Goal: Information Seeking & Learning: Learn about a topic

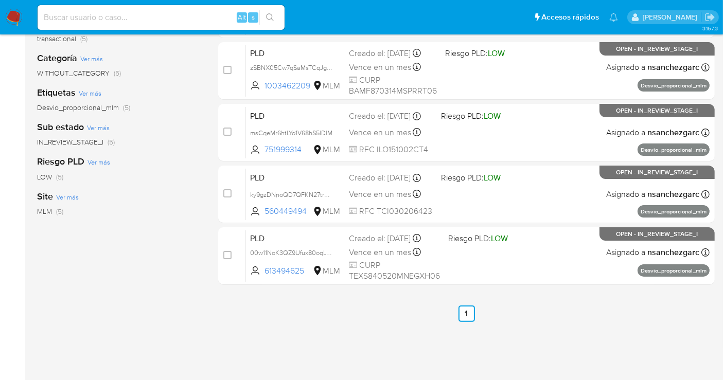
scroll to position [208, 0]
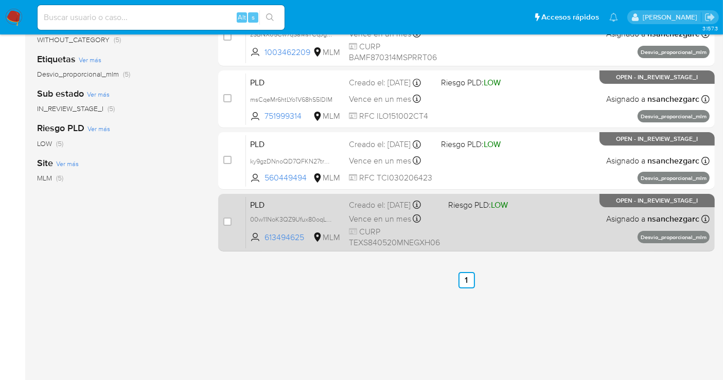
click at [363, 216] on span "Vence en un mes" at bounding box center [380, 218] width 62 height 11
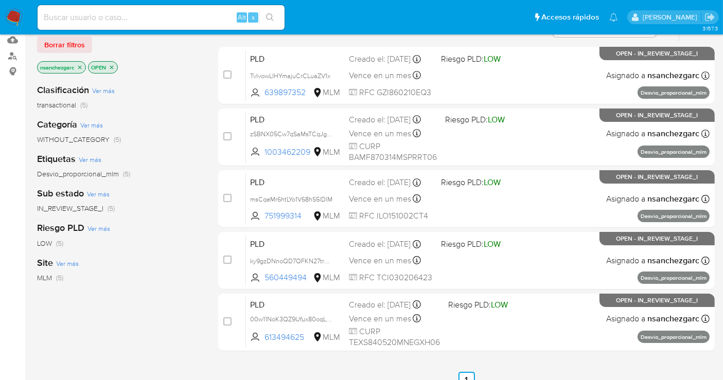
scroll to position [37, 0]
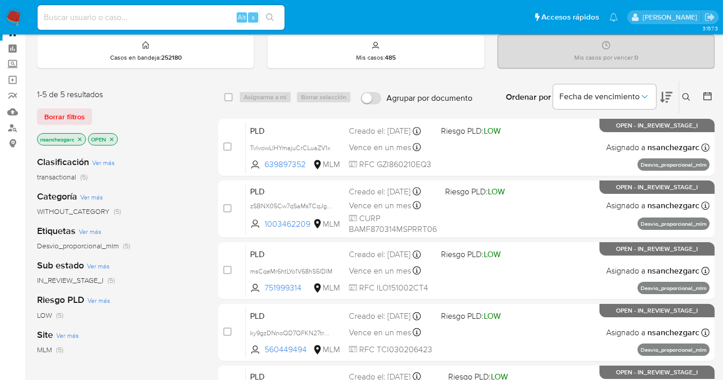
click at [12, 16] on img at bounding box center [13, 17] width 17 height 17
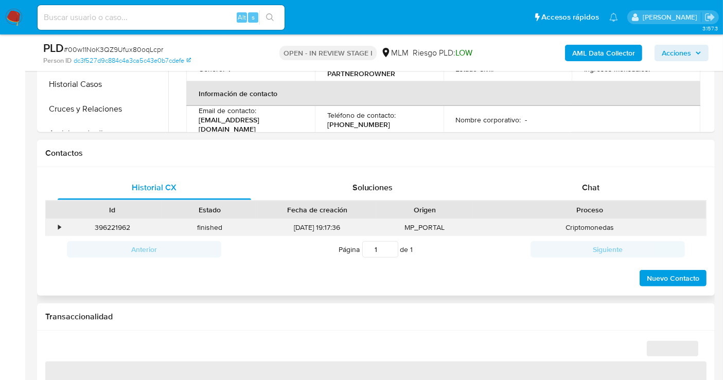
scroll to position [400, 0]
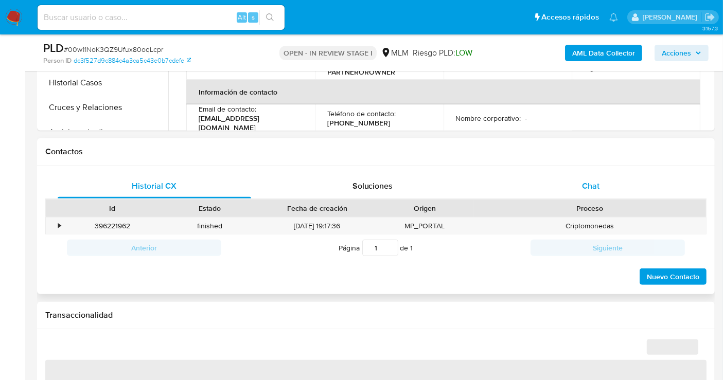
drag, startPoint x: 599, startPoint y: 185, endPoint x: 563, endPoint y: 201, distance: 39.2
click at [599, 185] on div "Chat" at bounding box center [590, 186] width 193 height 25
select select "10"
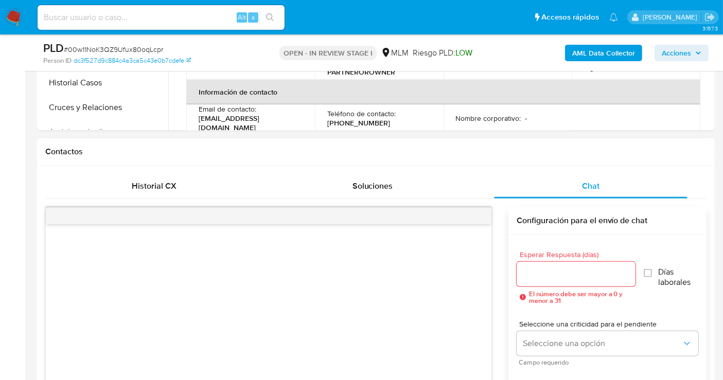
click at [537, 267] on input "Esperar Respuesta (días)" at bounding box center [575, 273] width 119 height 13
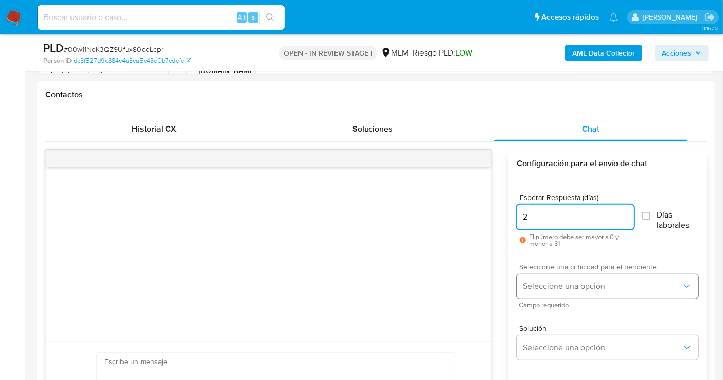
type input "2"
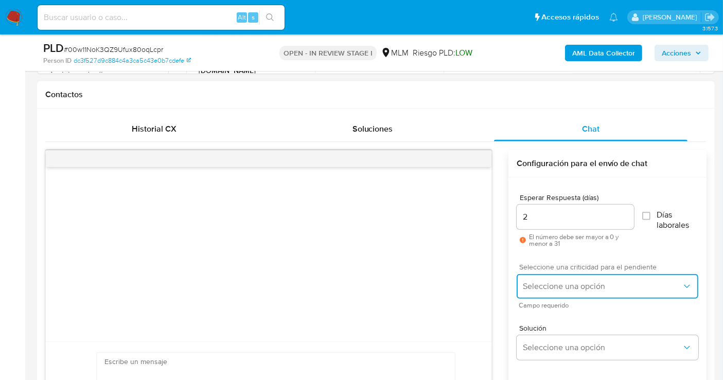
click at [551, 281] on span "Seleccione una opción" at bounding box center [601, 286] width 159 height 10
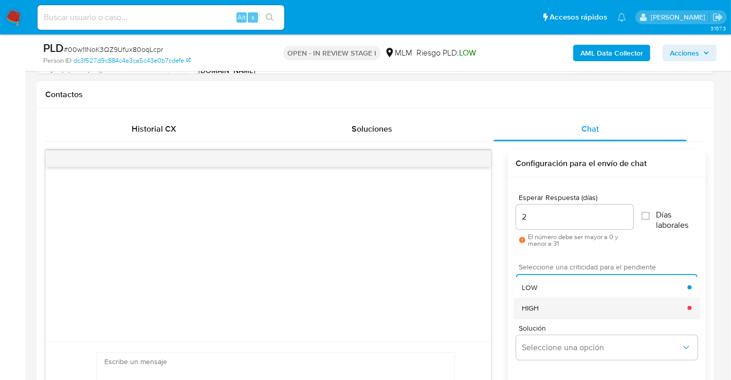
click at [537, 305] on span "HIGH" at bounding box center [530, 307] width 17 height 9
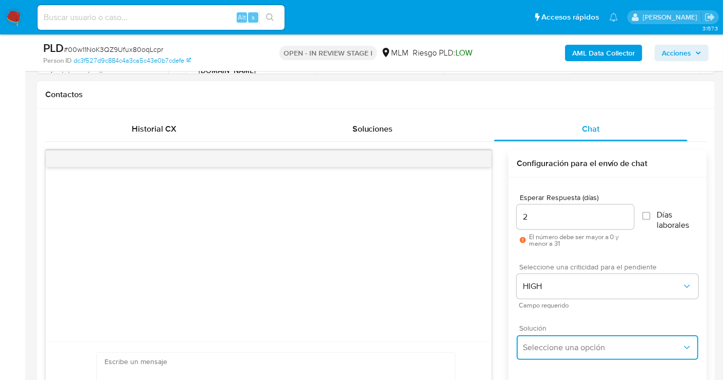
click at [549, 348] on span "Seleccione una opción" at bounding box center [601, 347] width 159 height 10
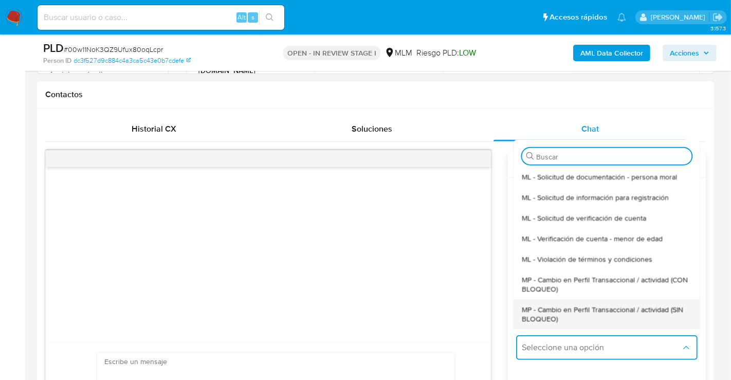
click at [546, 314] on span "MP - Cambio en Perfil Transaccional / actividad (SIN BLOQUEO)" at bounding box center [607, 313] width 170 height 19
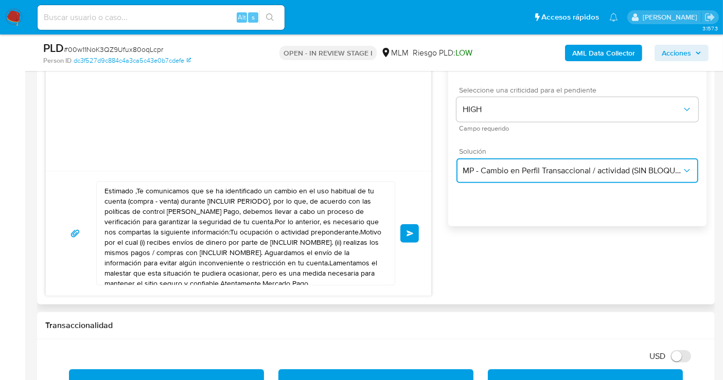
scroll to position [628, 0]
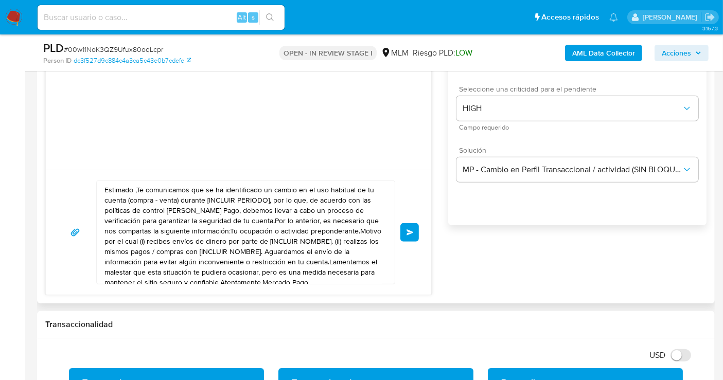
click at [238, 243] on textarea "Estimado ,Te comunicamos que se ha identificado un cambio en el uso habitual de…" at bounding box center [242, 232] width 277 height 103
paste textarea "cliente se ha identificado un cambio en el uso habitual de tu cuenta para garan…"
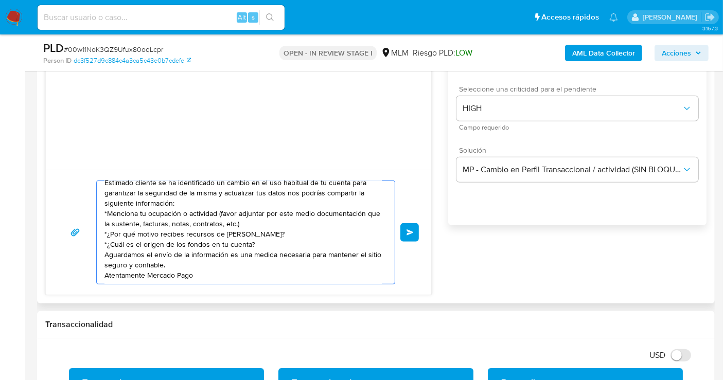
scroll to position [7, 0]
type textarea "Estimado cliente se ha identificado un cambio en el uso habitual de tu cuenta p…"
click at [412, 231] on span "Enviar" at bounding box center [409, 232] width 7 height 6
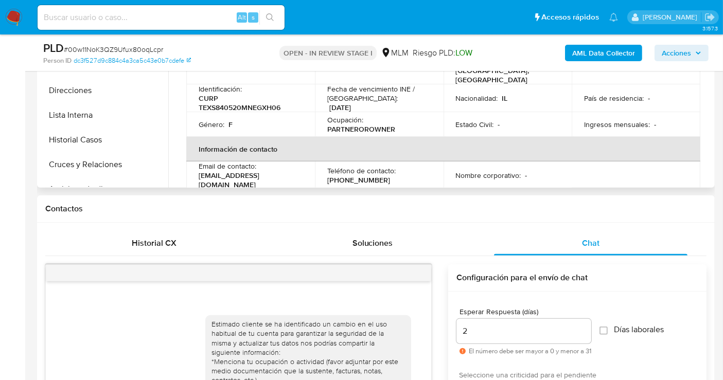
scroll to position [248, 0]
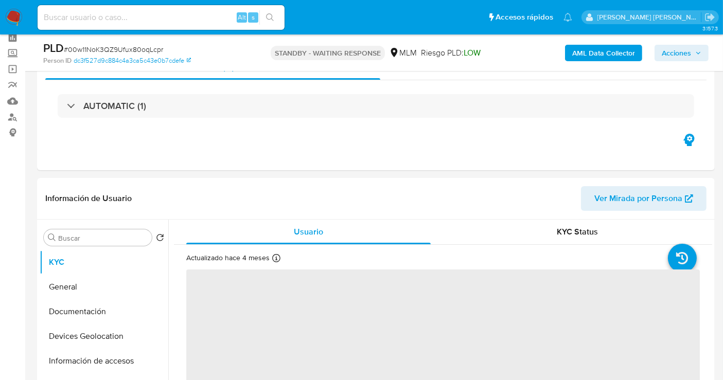
scroll to position [114, 0]
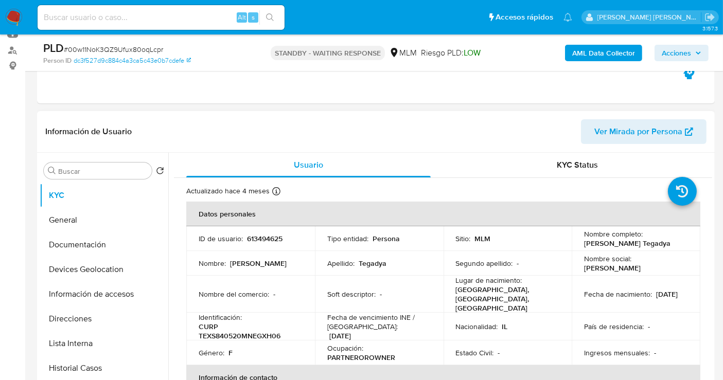
select select "10"
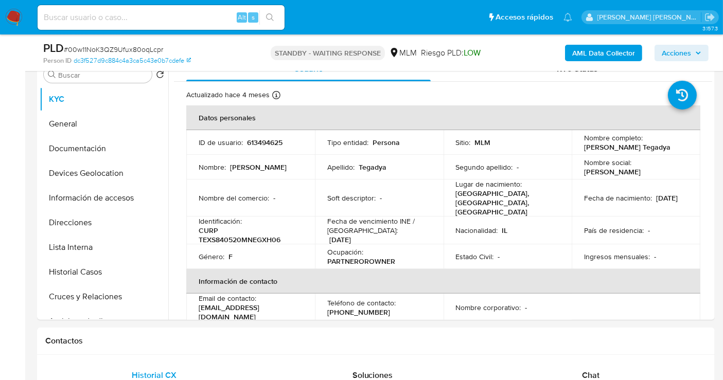
scroll to position [228, 0]
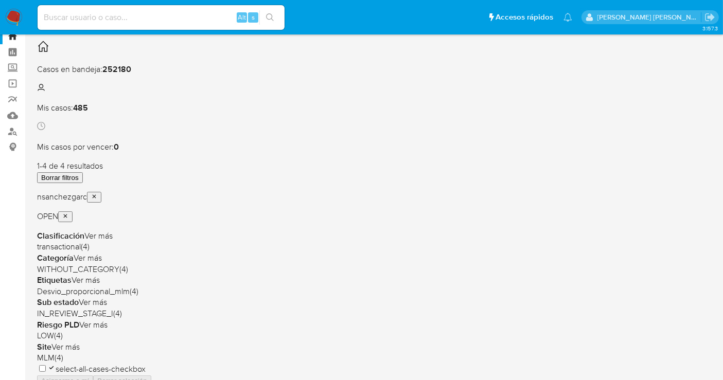
scroll to position [57, 0]
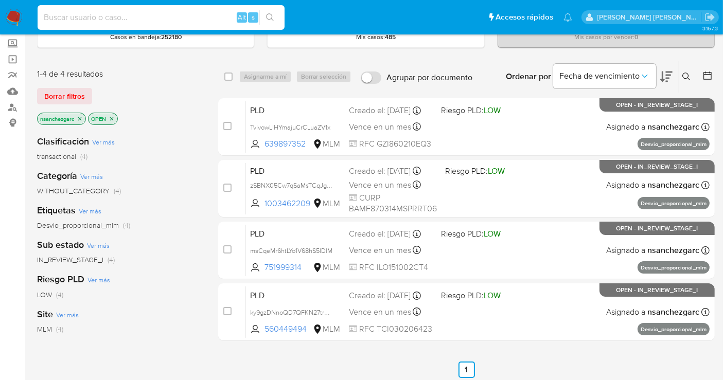
click at [84, 14] on input at bounding box center [161, 17] width 247 height 13
paste input "1301472285"
type input "1301472285"
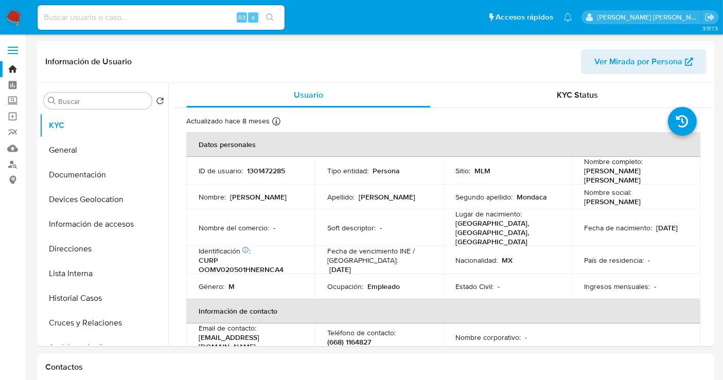
select select "10"
drag, startPoint x: 661, startPoint y: 173, endPoint x: 583, endPoint y: 174, distance: 78.2
click at [584, 174] on div "Nombre completo : Victor Ordoñez Mondaca" at bounding box center [636, 171] width 104 height 28
copy p "Victor Ordoñez Mondaca"
click at [6, 11] on img at bounding box center [13, 17] width 17 height 17
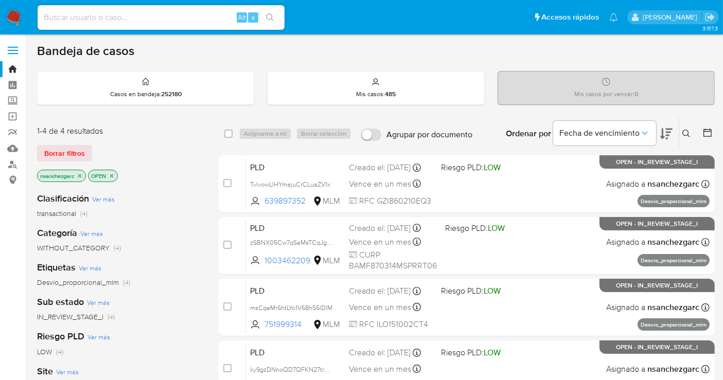
click at [687, 131] on icon at bounding box center [686, 134] width 8 height 8
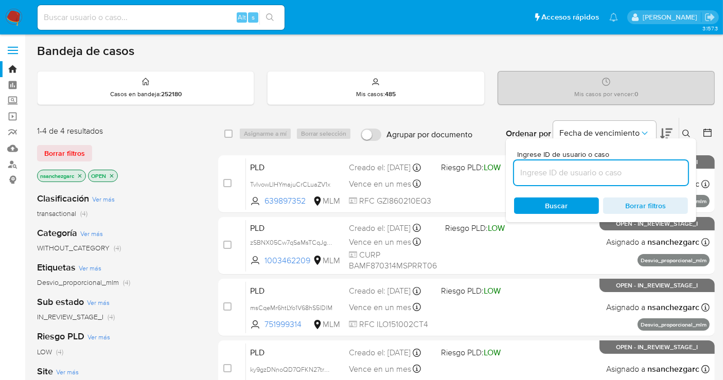
click at [554, 169] on input at bounding box center [601, 172] width 174 height 13
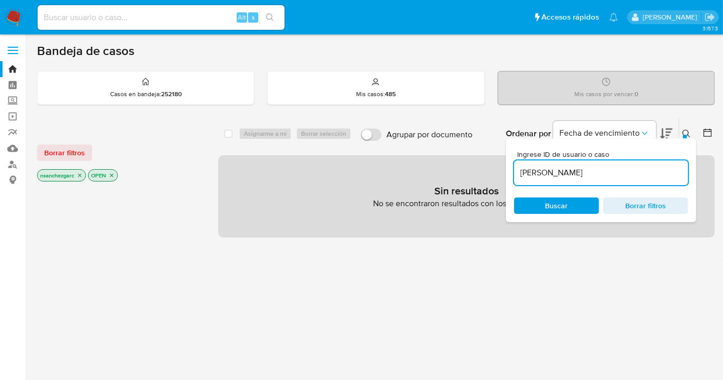
click at [586, 174] on input "[PERSON_NAME]" at bounding box center [601, 172] width 174 height 13
click at [586, 174] on input "Victor Ordoñez Mondaca" at bounding box center [601, 172] width 174 height 13
paste input "1301472285"
type input "1301472285"
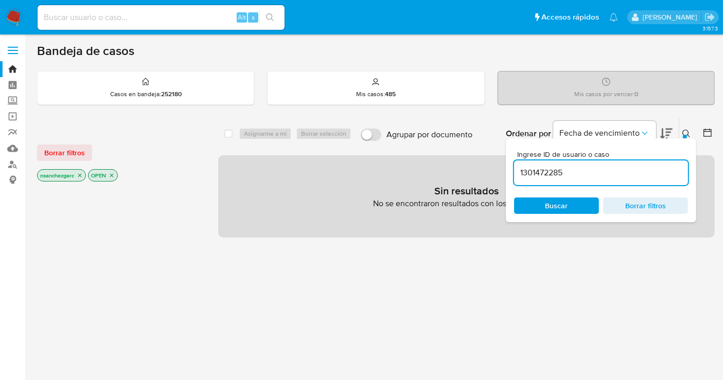
click at [570, 169] on input "1301472285" at bounding box center [601, 172] width 174 height 13
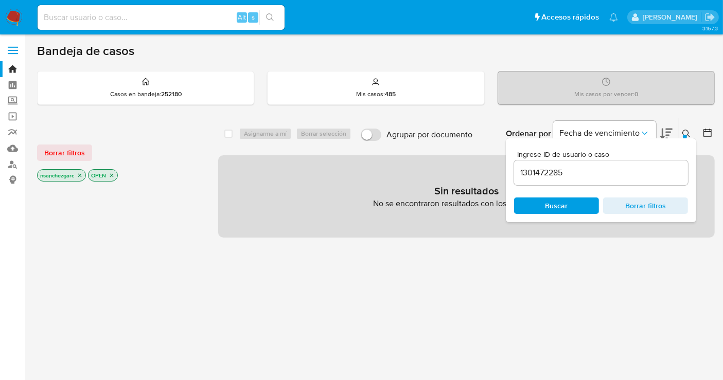
click at [81, 176] on icon "close-filter" at bounding box center [80, 175] width 6 height 6
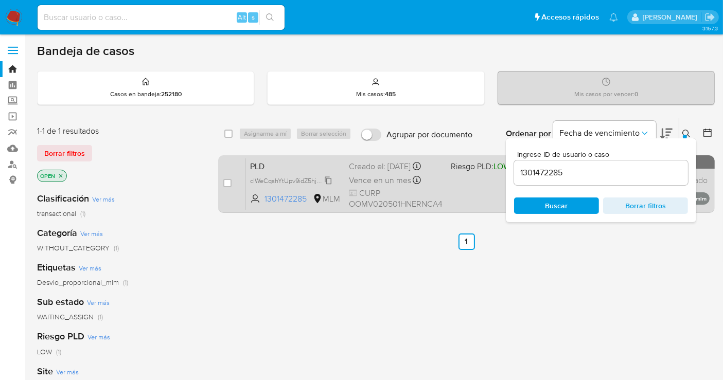
click at [332, 180] on icon at bounding box center [328, 180] width 8 height 8
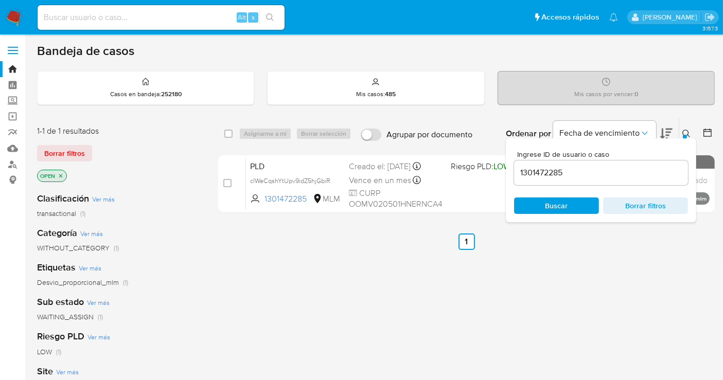
drag, startPoint x: 382, startPoint y: 169, endPoint x: 428, endPoint y: 328, distance: 165.5
click at [427, 327] on div "select-all-cases-checkbox Asignarme a mí Borrar selección Agrupar por documento…" at bounding box center [466, 350] width 496 height 466
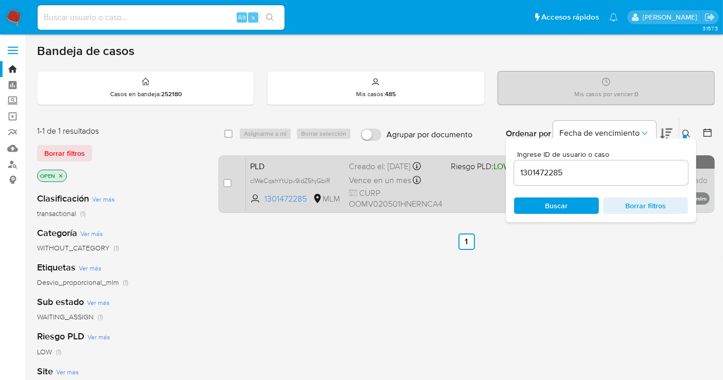
click at [224, 178] on div "case-item-checkbox" at bounding box center [227, 183] width 8 height 10
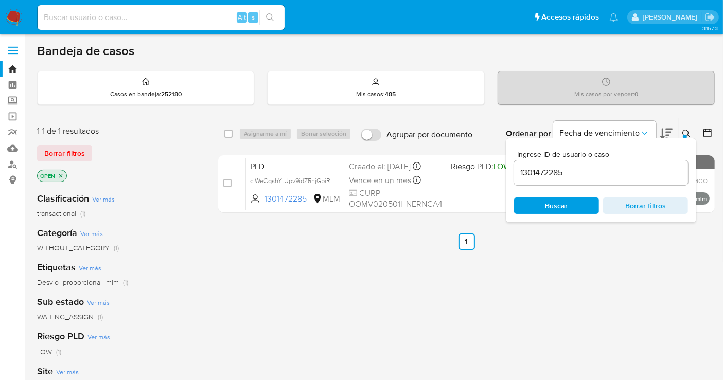
drag, startPoint x: 229, startPoint y: 180, endPoint x: 257, endPoint y: 149, distance: 42.2
click at [230, 180] on input "checkbox" at bounding box center [227, 183] width 8 height 8
checkbox input "true"
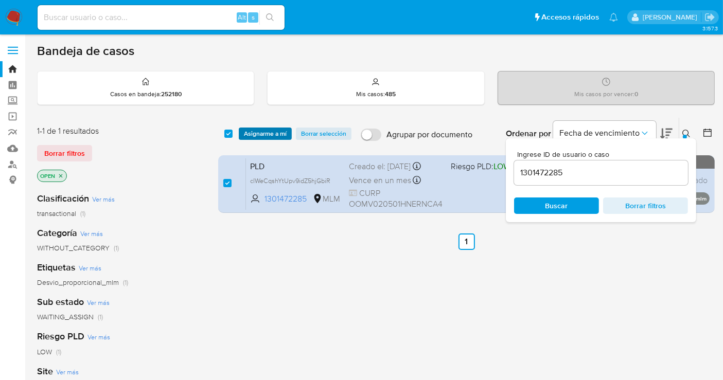
click at [261, 134] on span "Asignarme a mí" at bounding box center [265, 134] width 43 height 10
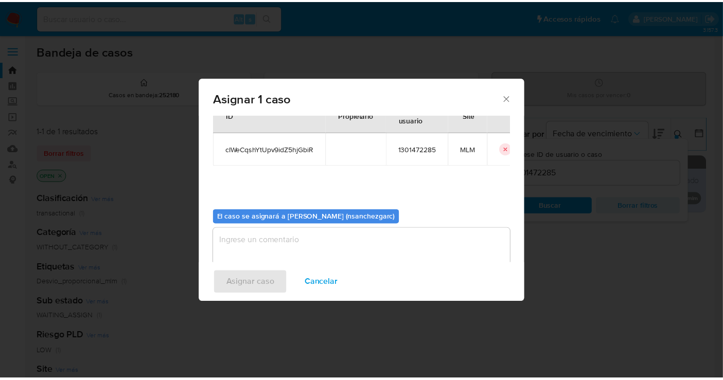
scroll to position [52, 0]
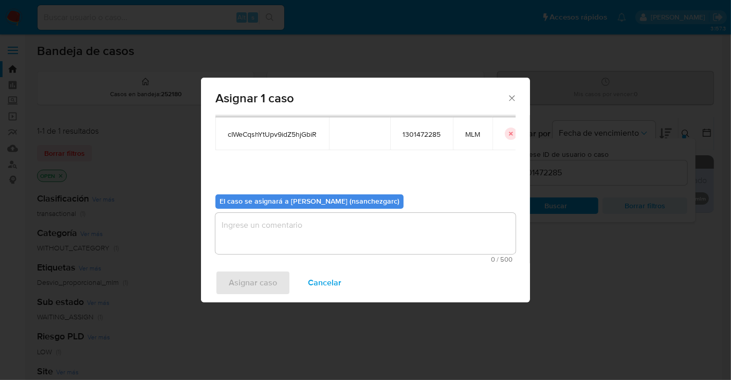
click at [247, 221] on textarea "assign-modal" at bounding box center [365, 233] width 300 height 41
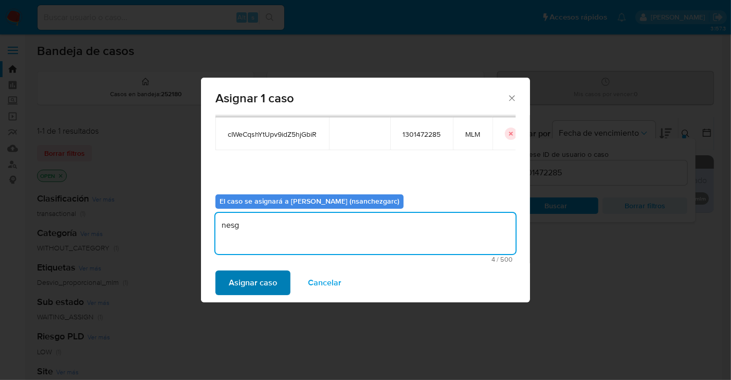
type textarea "nesg"
click at [249, 281] on span "Asignar caso" at bounding box center [253, 283] width 48 height 23
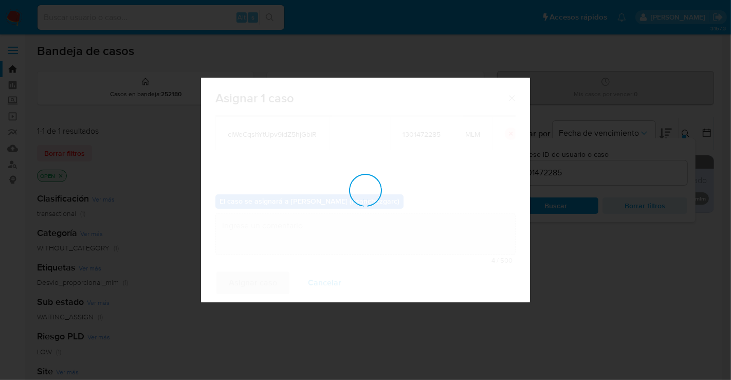
checkbox input "false"
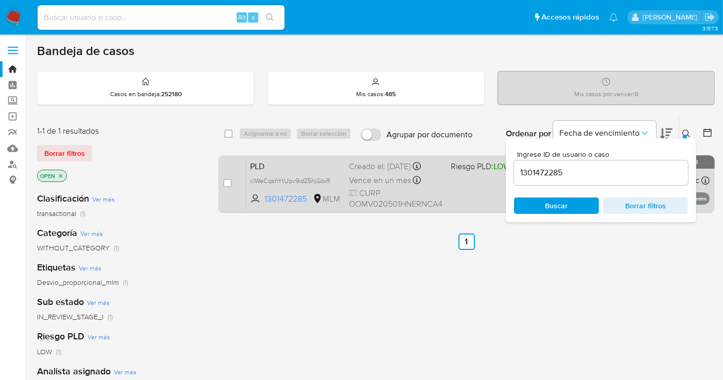
click at [382, 180] on span "Vence en un mes" at bounding box center [380, 180] width 62 height 11
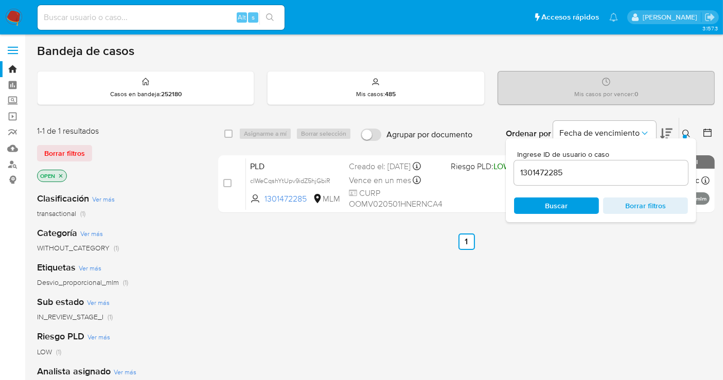
click at [16, 11] on img at bounding box center [13, 17] width 17 height 17
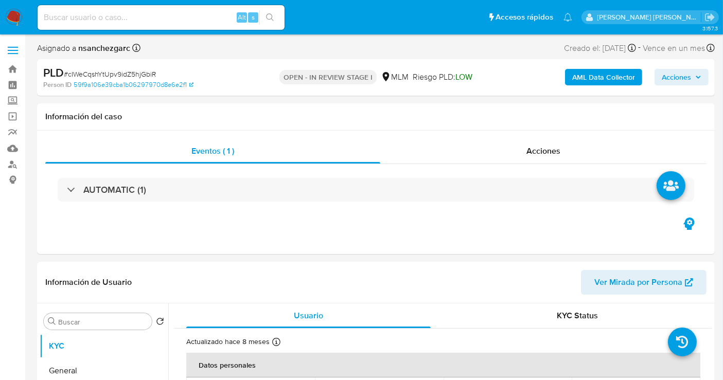
select select "10"
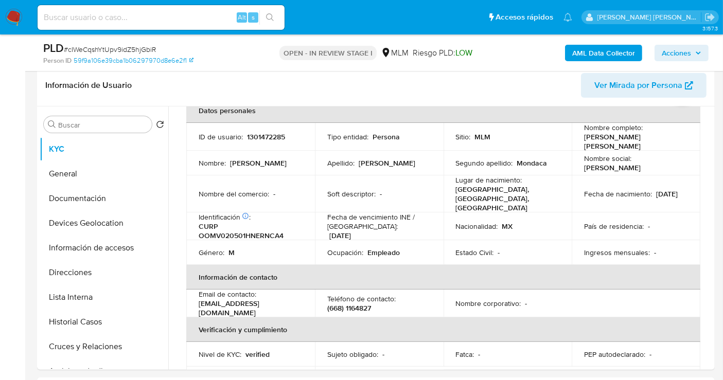
scroll to position [171, 0]
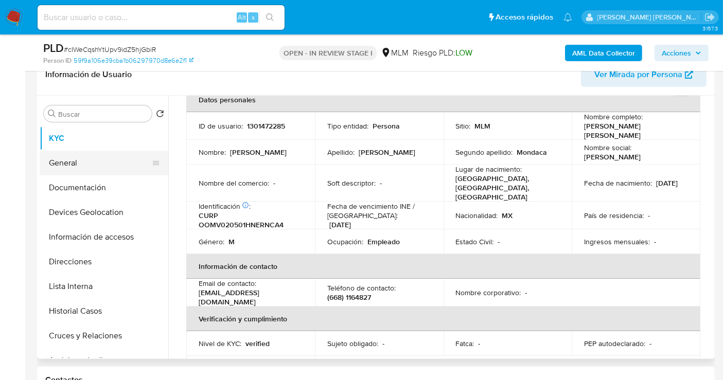
click at [127, 159] on button "General" at bounding box center [100, 163] width 120 height 25
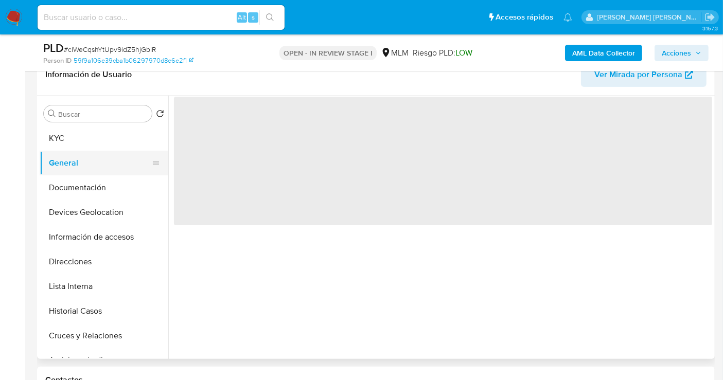
scroll to position [0, 0]
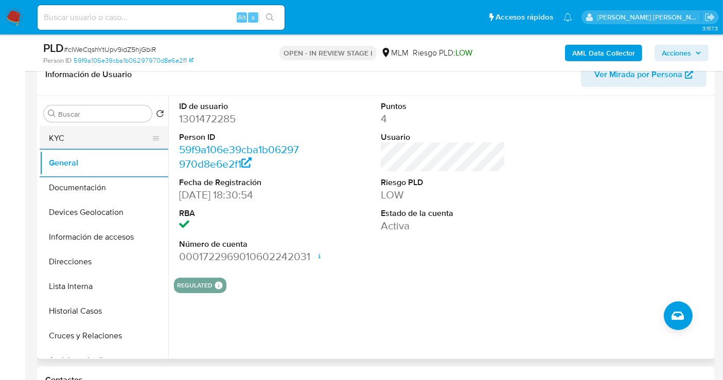
click at [67, 141] on button "KYC" at bounding box center [100, 138] width 120 height 25
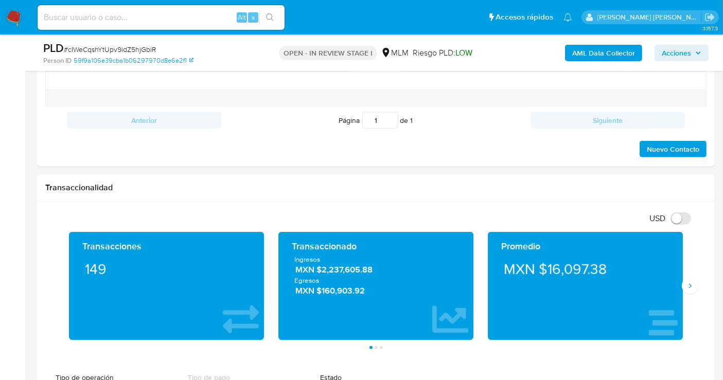
scroll to position [685, 0]
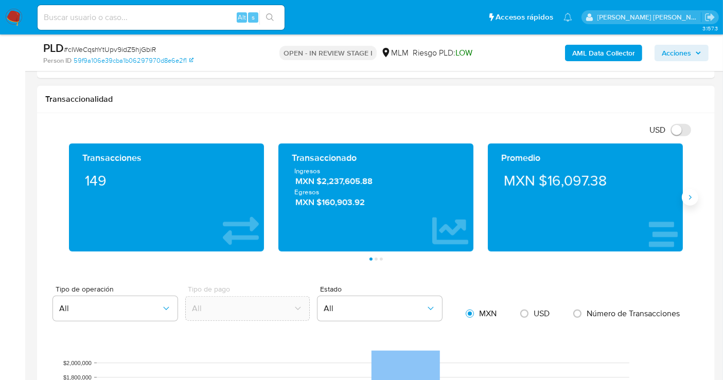
click at [690, 195] on icon "Siguiente" at bounding box center [690, 197] width 3 height 5
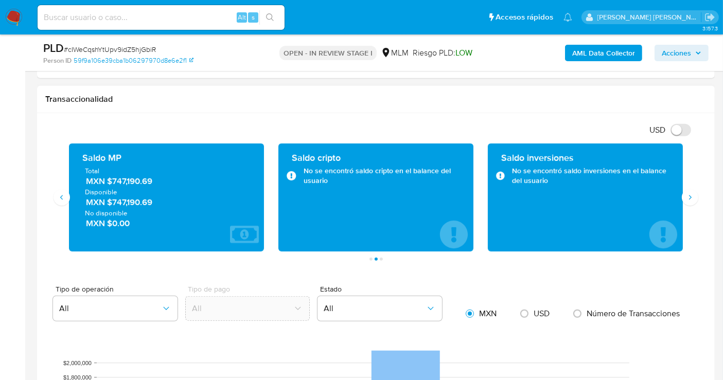
click at [133, 181] on span "MXN $747,190.69" at bounding box center [167, 181] width 162 height 12
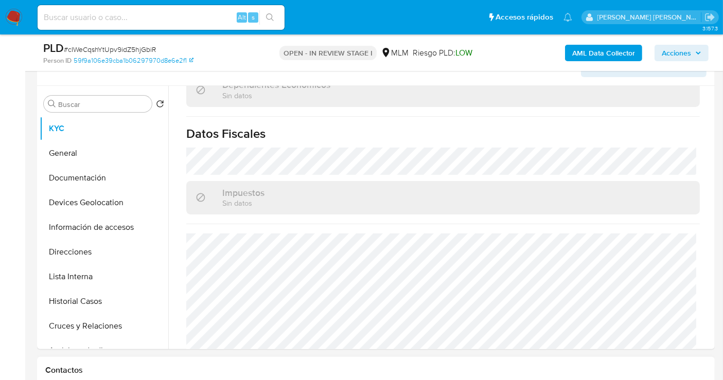
scroll to position [171, 0]
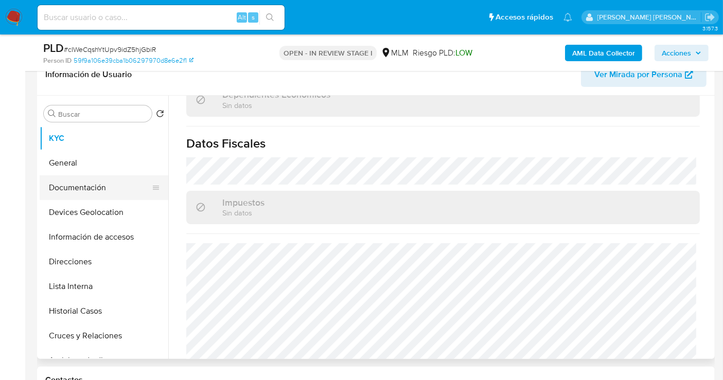
click at [90, 190] on button "Documentación" at bounding box center [100, 187] width 120 height 25
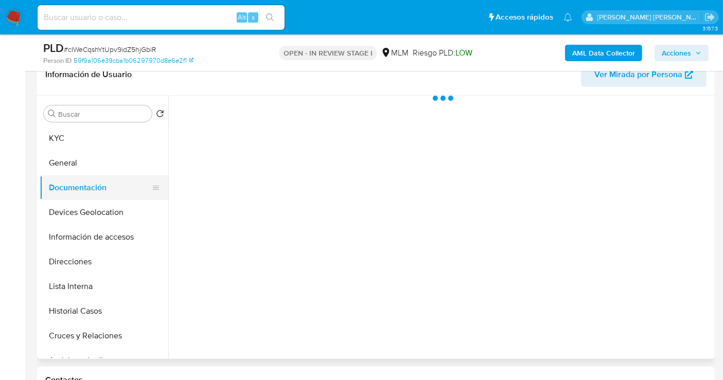
scroll to position [0, 0]
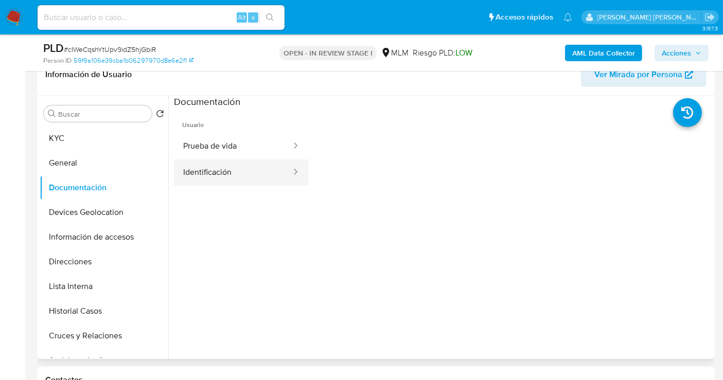
click at [241, 168] on button "Identificación" at bounding box center [233, 172] width 118 height 26
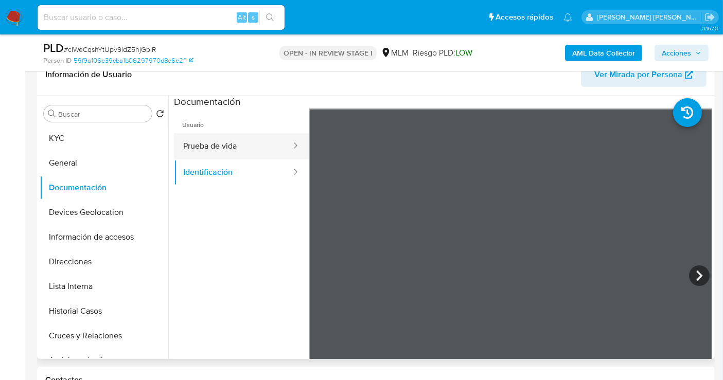
click at [213, 140] on button "Prueba de vida" at bounding box center [233, 146] width 118 height 26
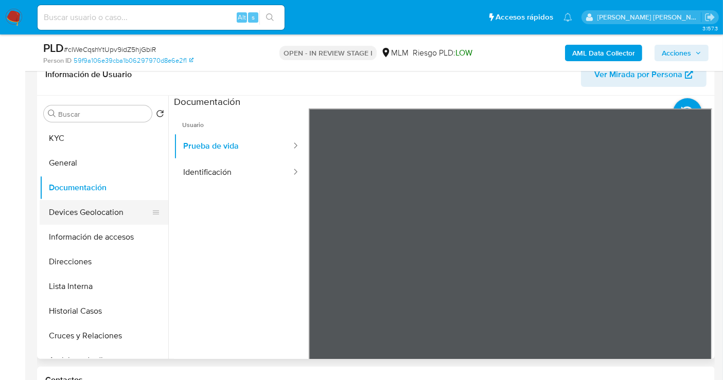
click at [94, 216] on button "Devices Geolocation" at bounding box center [100, 212] width 120 height 25
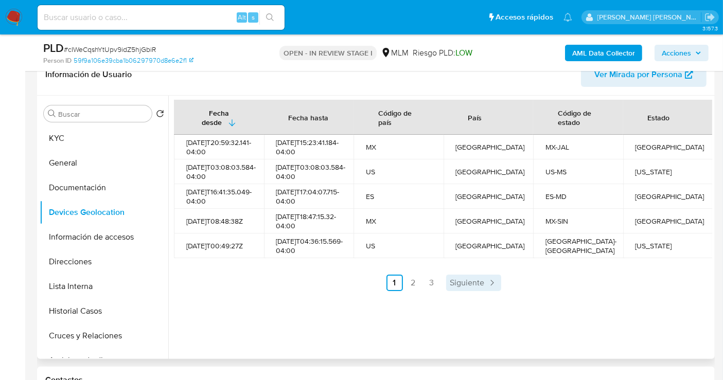
click at [482, 291] on link "Siguiente" at bounding box center [473, 283] width 55 height 16
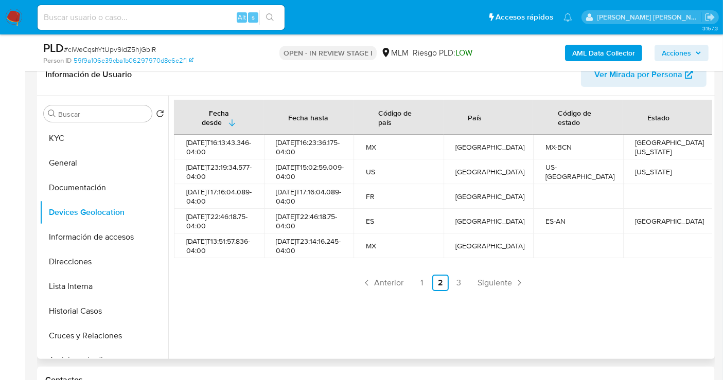
click at [485, 288] on div "Fecha desde Fecha hasta Código de país País Código de estado Estado 2024-10-28T…" at bounding box center [443, 195] width 538 height 191
click at [484, 287] on span "Siguiente" at bounding box center [494, 283] width 34 height 8
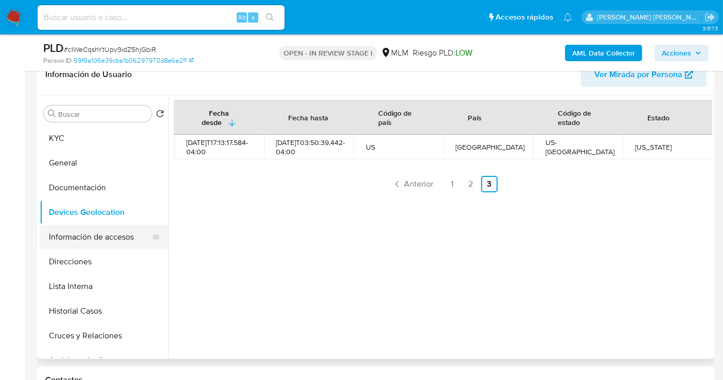
click at [78, 230] on button "Información de accesos" at bounding box center [100, 237] width 120 height 25
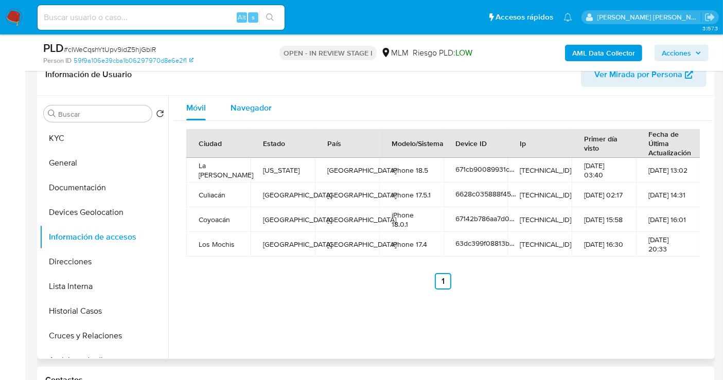
click at [248, 112] on span "Navegador" at bounding box center [250, 108] width 41 height 12
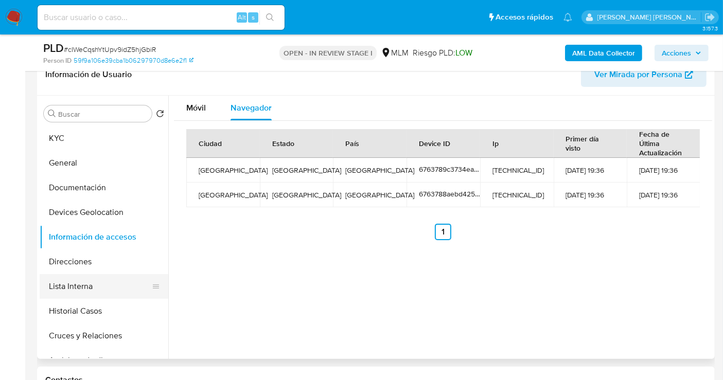
click at [75, 284] on button "Lista Interna" at bounding box center [100, 286] width 120 height 25
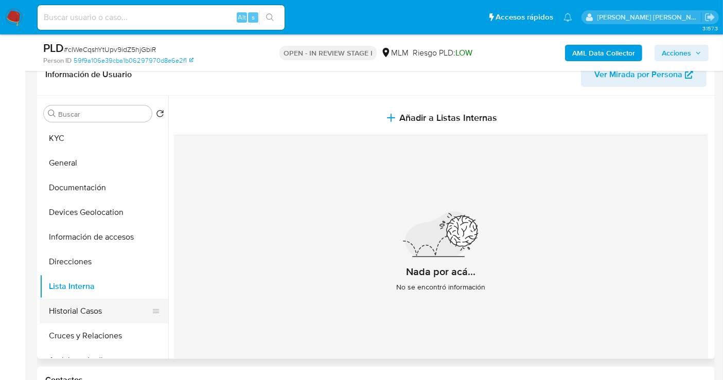
click at [92, 312] on button "Historial Casos" at bounding box center [100, 311] width 120 height 25
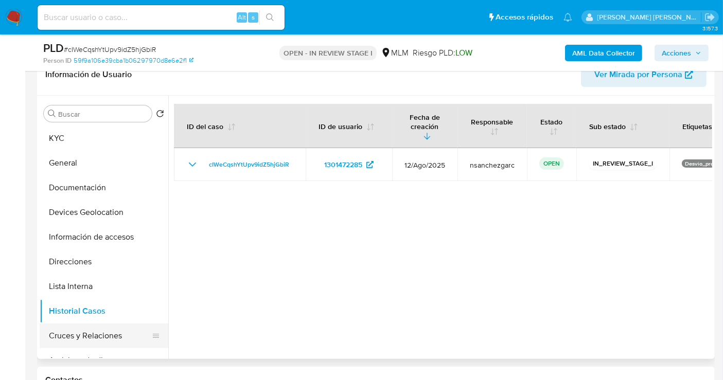
click at [102, 329] on button "Cruces y Relaciones" at bounding box center [100, 335] width 120 height 25
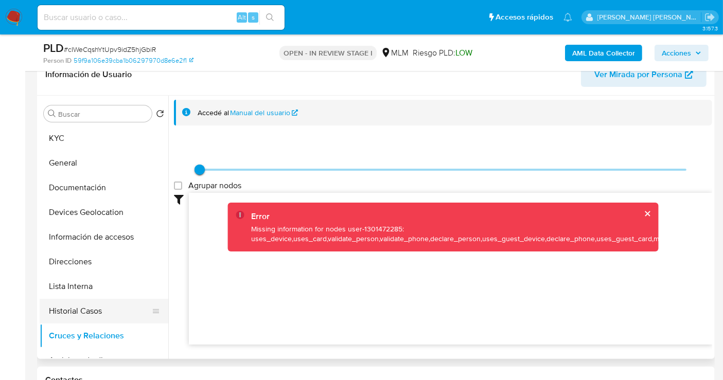
click at [68, 317] on button "Historial Casos" at bounding box center [100, 311] width 120 height 25
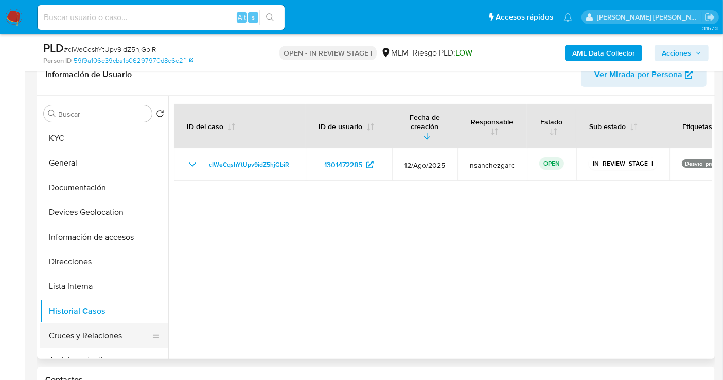
click at [80, 328] on button "Cruces y Relaciones" at bounding box center [100, 335] width 120 height 25
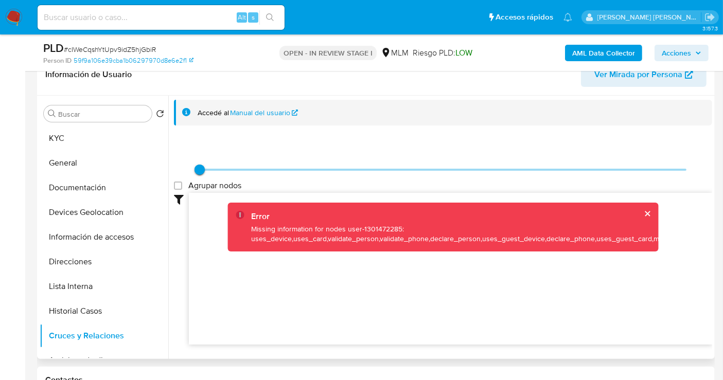
click at [646, 211] on button "cerrar" at bounding box center [646, 213] width 7 height 7
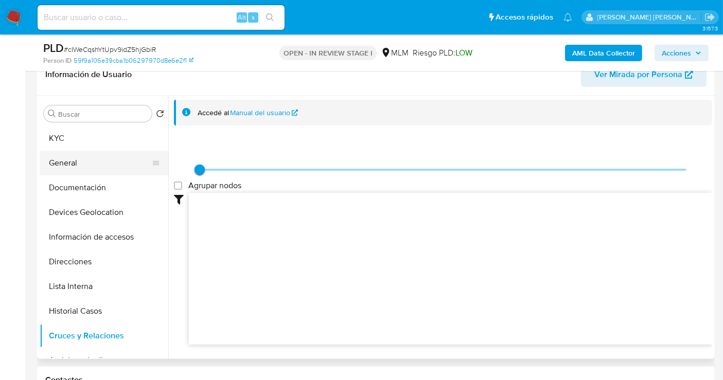
click at [67, 167] on button "General" at bounding box center [100, 163] width 120 height 25
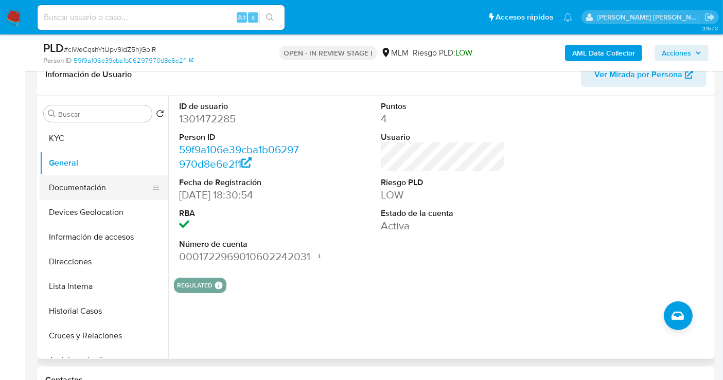
click at [83, 184] on button "Documentación" at bounding box center [100, 187] width 120 height 25
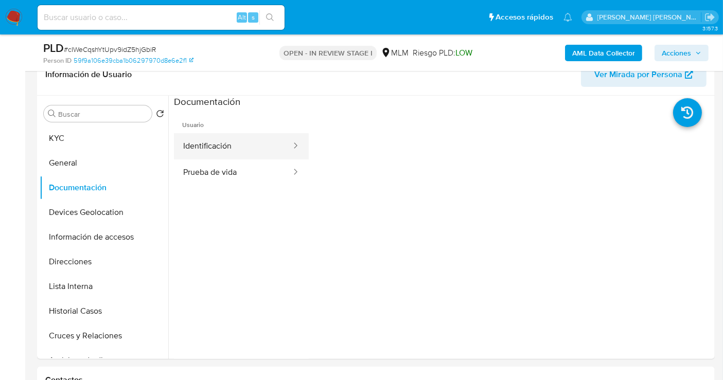
click at [220, 148] on button "Identificación" at bounding box center [233, 146] width 118 height 26
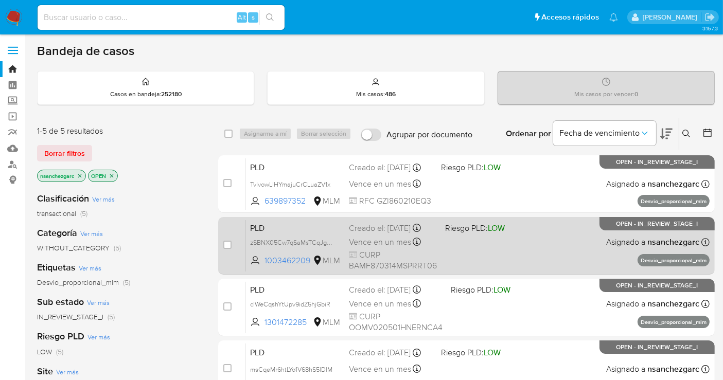
click at [453, 233] on span "Riesgo PLD: LOW" at bounding box center [475, 227] width 60 height 11
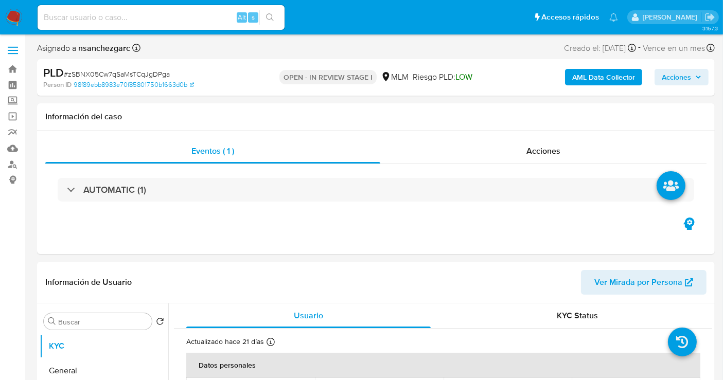
select select "10"
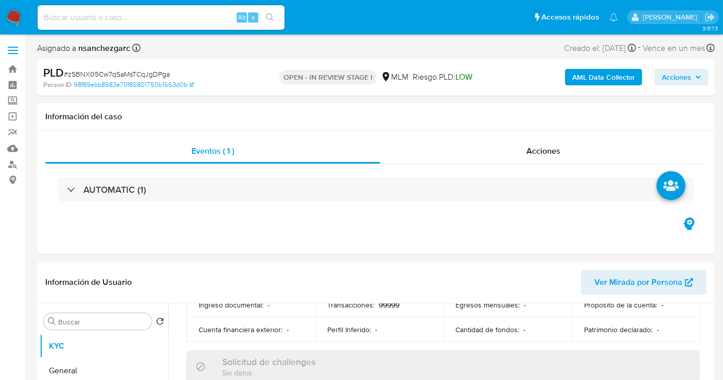
scroll to position [57, 0]
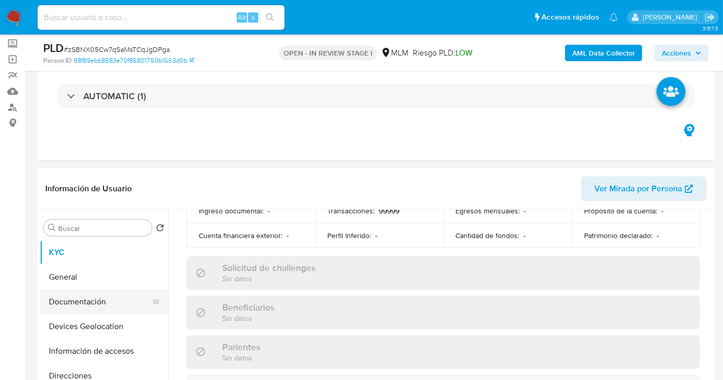
click at [117, 308] on button "Documentación" at bounding box center [100, 302] width 120 height 25
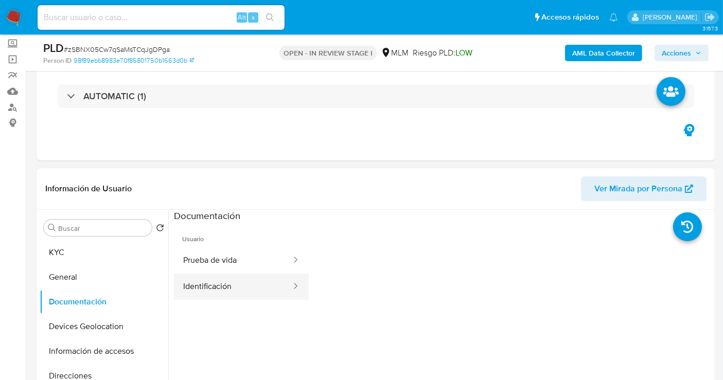
click at [210, 290] on button "Identificación" at bounding box center [233, 287] width 118 height 26
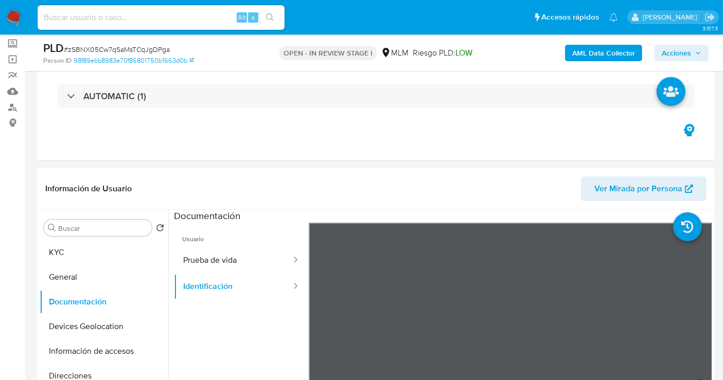
scroll to position [171, 0]
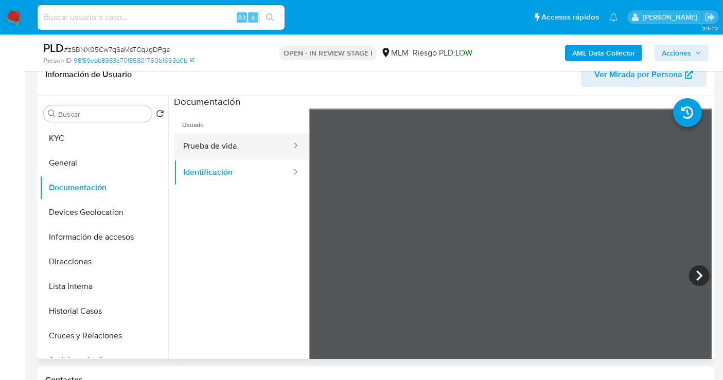
click at [216, 140] on button "Prueba de vida" at bounding box center [233, 146] width 118 height 26
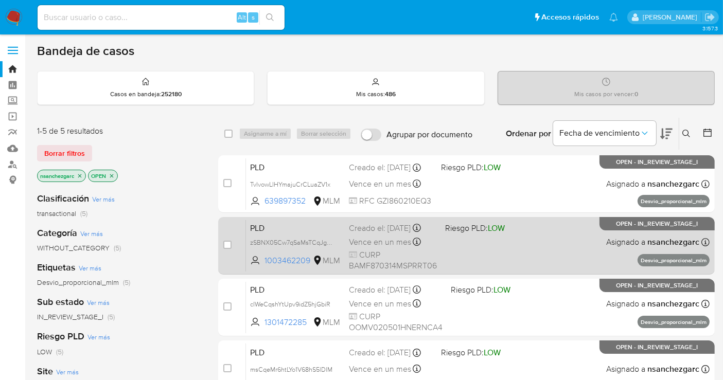
click at [387, 234] on div "Creado el: [DATE] Creado el: [DATE] 02:07:21" at bounding box center [393, 228] width 88 height 11
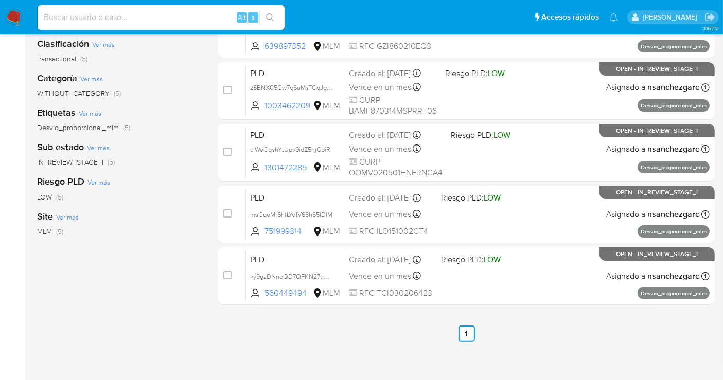
scroll to position [171, 0]
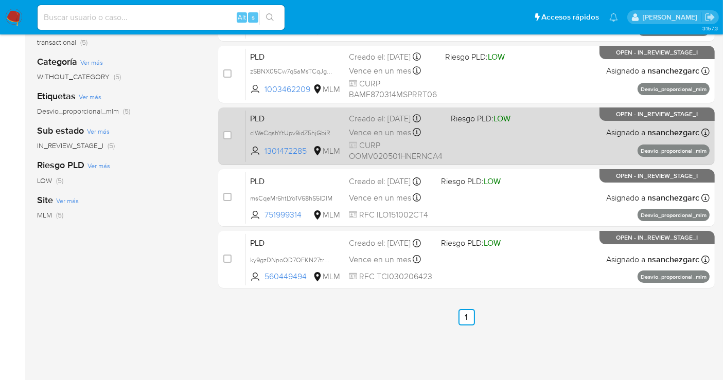
click at [378, 133] on span "Vence en un mes" at bounding box center [380, 132] width 62 height 11
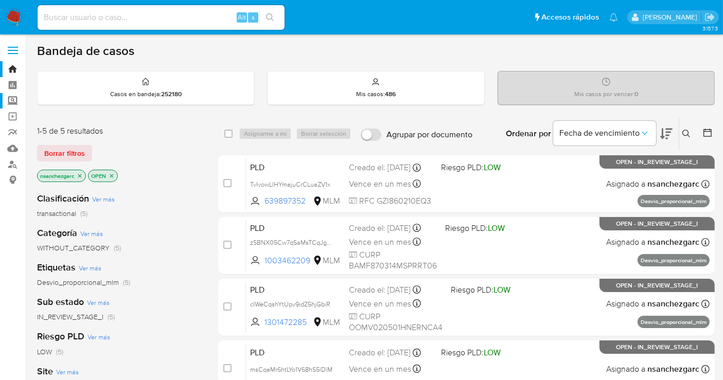
click at [12, 99] on label "Screening" at bounding box center [61, 101] width 122 height 16
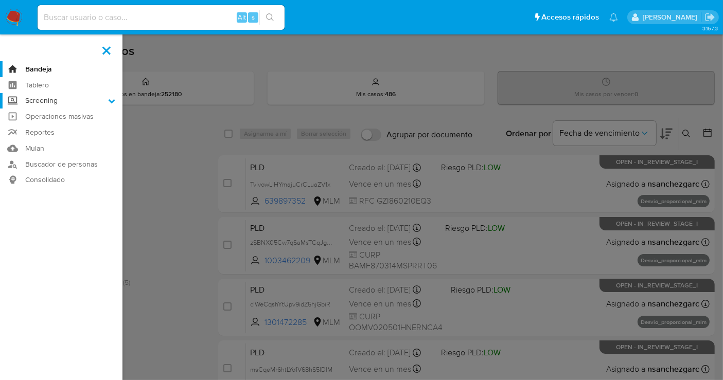
click at [0, 0] on input "Screening" at bounding box center [0, 0] width 0 height 0
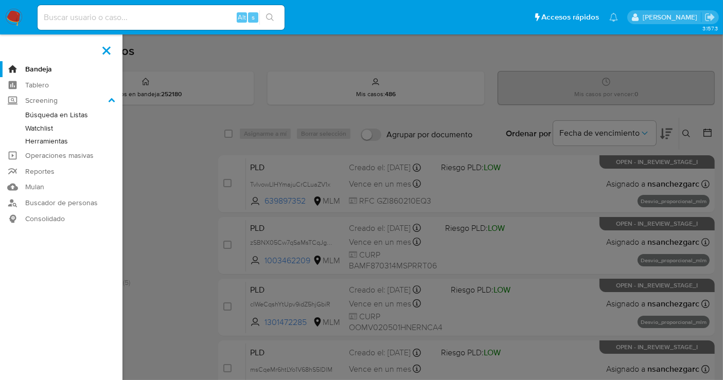
click at [44, 140] on link "Herramientas" at bounding box center [61, 141] width 122 height 13
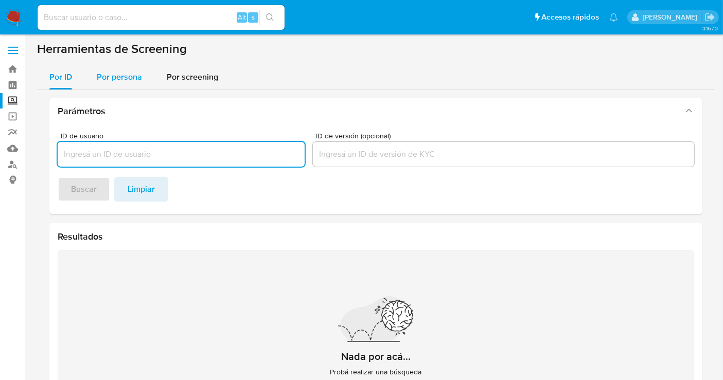
click at [124, 80] on span "Por persona" at bounding box center [119, 77] width 45 height 12
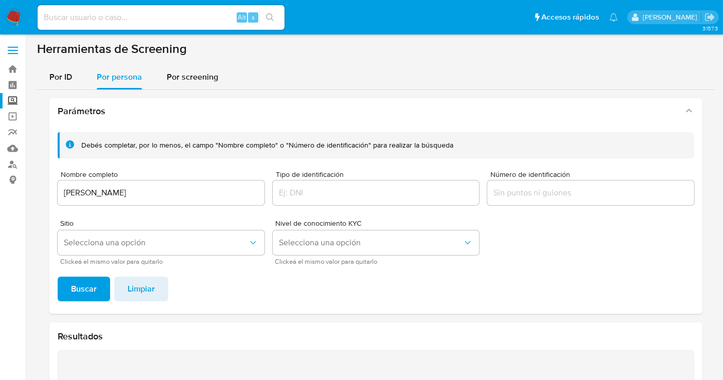
click at [93, 303] on div "Debés completar, por lo menos, el campo "Nombre completo" o "Número de identifi…" at bounding box center [375, 219] width 653 height 190
click at [91, 292] on span "Buscar" at bounding box center [84, 289] width 26 height 23
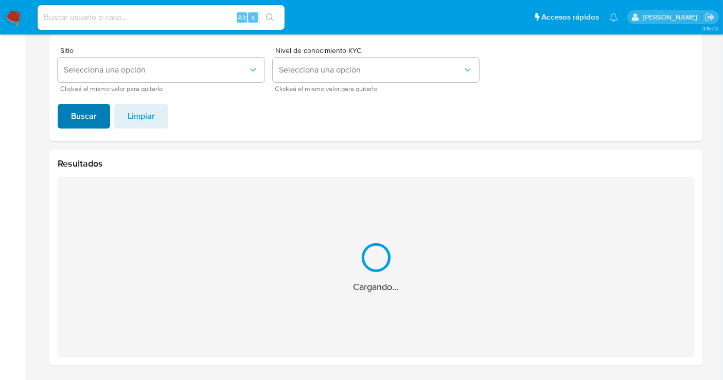
scroll to position [9, 0]
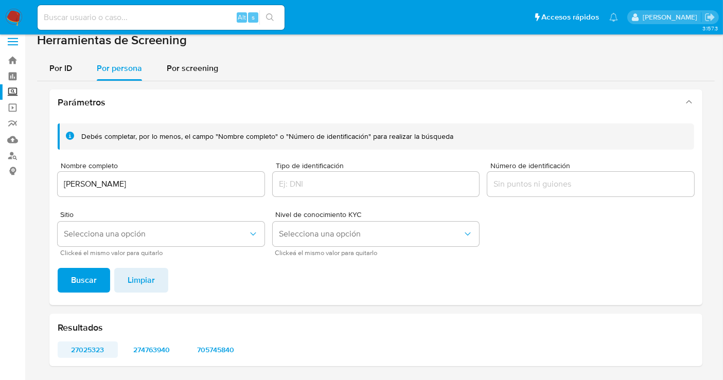
click at [92, 348] on span "27025323" at bounding box center [88, 349] width 46 height 14
click at [154, 345] on span "274763940" at bounding box center [152, 349] width 46 height 14
click at [213, 353] on span "705745840" at bounding box center [216, 349] width 46 height 14
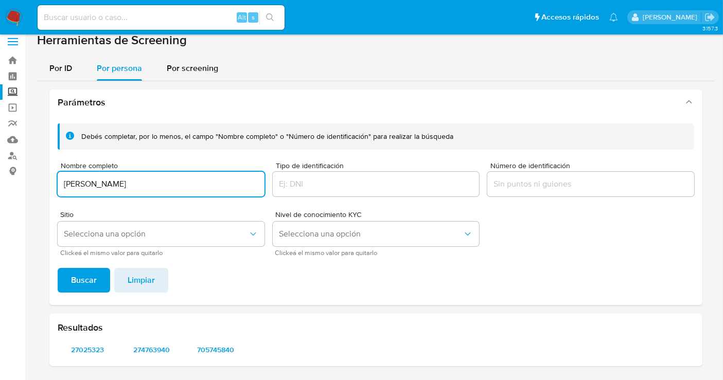
click at [146, 187] on input "[PERSON_NAME]" at bounding box center [161, 183] width 207 height 13
type input "[PERSON_NAME]"
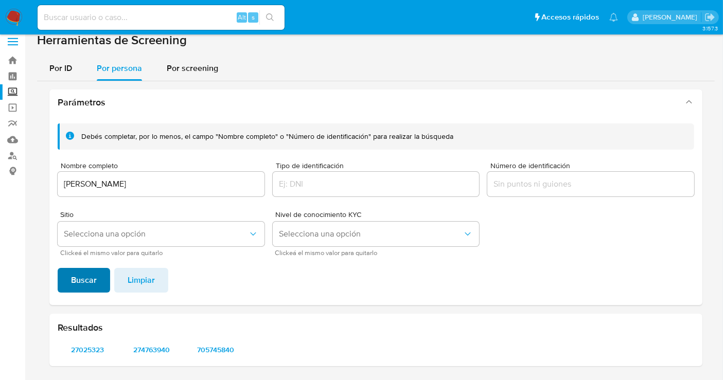
click at [101, 278] on button "Buscar" at bounding box center [84, 280] width 52 height 25
click at [87, 352] on span "479194248" at bounding box center [88, 349] width 46 height 14
click at [163, 348] on span "693312157" at bounding box center [152, 349] width 46 height 14
click at [107, 184] on input "[PERSON_NAME]" at bounding box center [161, 183] width 207 height 13
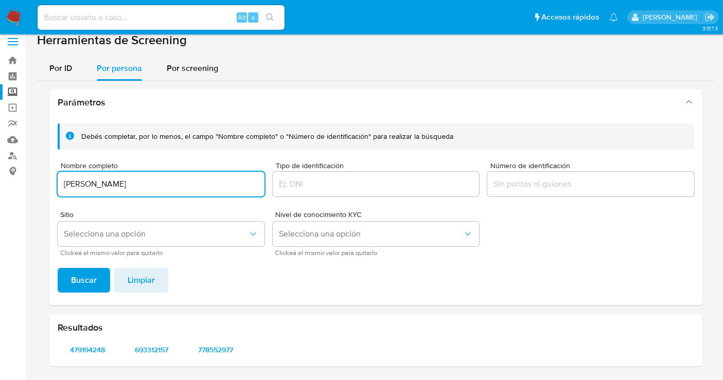
click at [107, 184] on input "[PERSON_NAME]" at bounding box center [161, 183] width 207 height 13
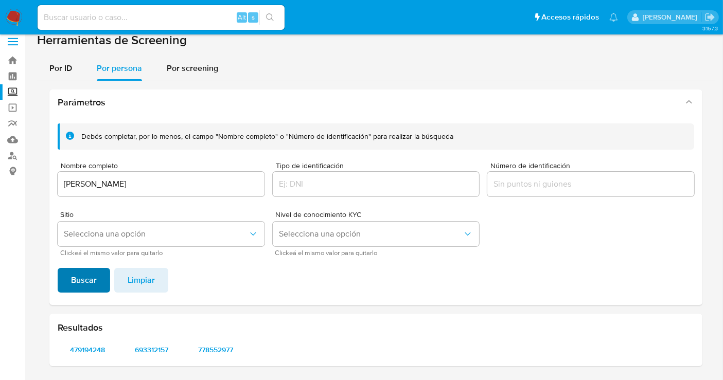
click at [84, 278] on span "Buscar" at bounding box center [84, 280] width 26 height 23
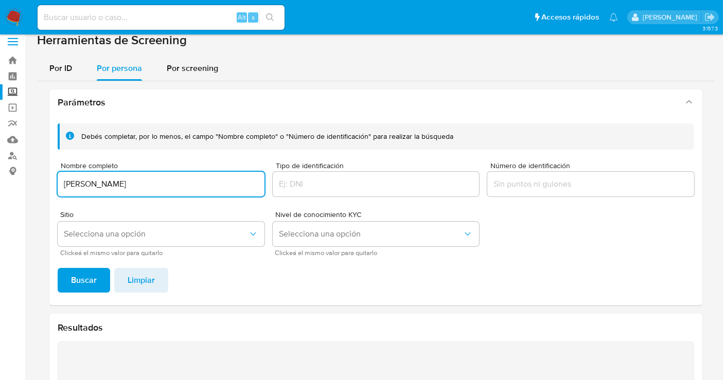
click at [105, 178] on input "[PERSON_NAME]" at bounding box center [161, 183] width 207 height 13
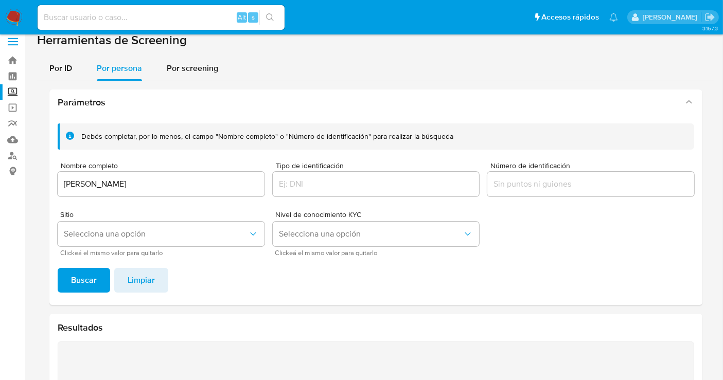
click at [88, 273] on span "Buscar" at bounding box center [84, 280] width 26 height 23
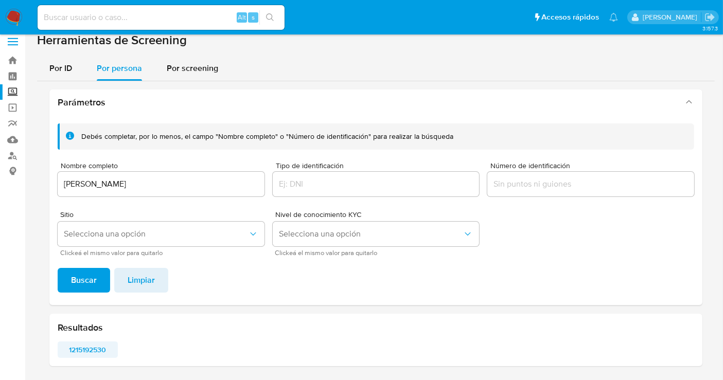
click at [80, 348] on span "1215192530" at bounding box center [88, 349] width 46 height 14
click at [139, 189] on input "[PERSON_NAME]" at bounding box center [161, 183] width 207 height 13
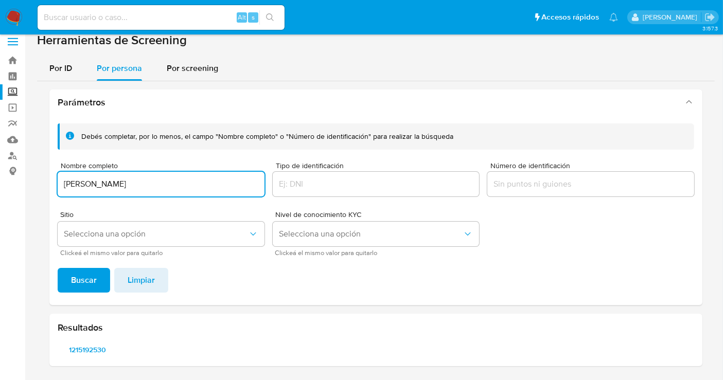
click at [139, 189] on input "[PERSON_NAME]" at bounding box center [161, 183] width 207 height 13
type input "CRISTO [PERSON_NAME]"
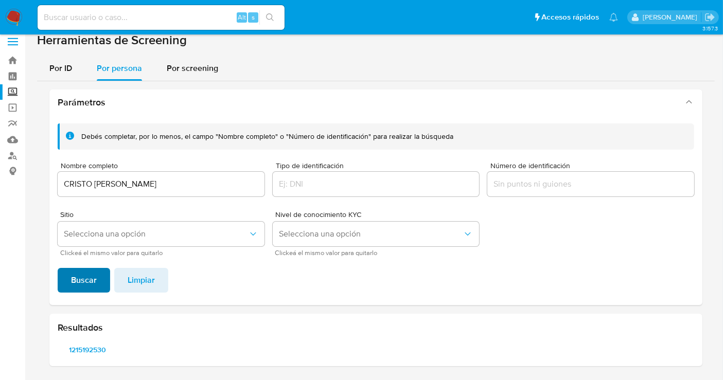
click at [100, 286] on button "Buscar" at bounding box center [84, 280] width 52 height 25
click at [94, 350] on span "2020564666" at bounding box center [88, 349] width 46 height 14
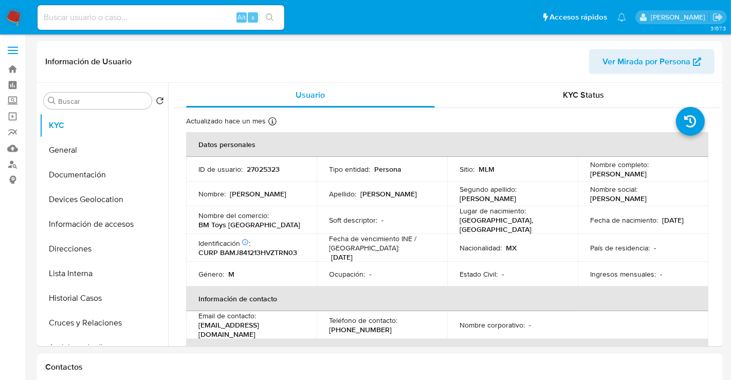
select select "10"
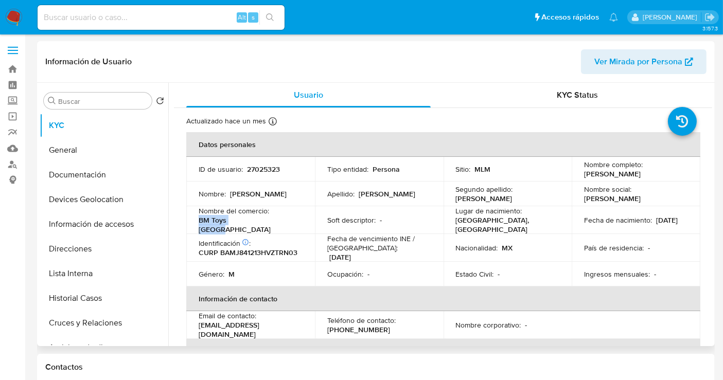
drag, startPoint x: 251, startPoint y: 223, endPoint x: 196, endPoint y: 225, distance: 55.1
click at [196, 225] on td "Nombre del comercio : BM Toys [GEOGRAPHIC_DATA]" at bounding box center [250, 220] width 129 height 28
copy p "BM Toys [GEOGRAPHIC_DATA]"
click at [268, 167] on p "27025323" at bounding box center [263, 169] width 33 height 9
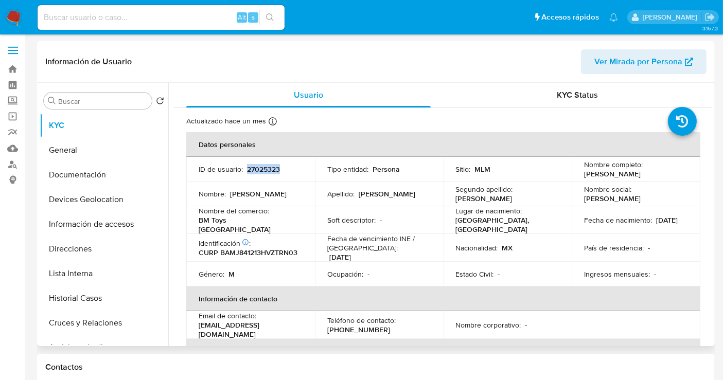
copy p "27025323"
drag, startPoint x: 262, startPoint y: 222, endPoint x: 196, endPoint y: 223, distance: 65.3
click at [196, 223] on td "Nombre del comercio : BM Toys [GEOGRAPHIC_DATA]" at bounding box center [250, 220] width 129 height 28
copy p "BM Toys [GEOGRAPHIC_DATA]"
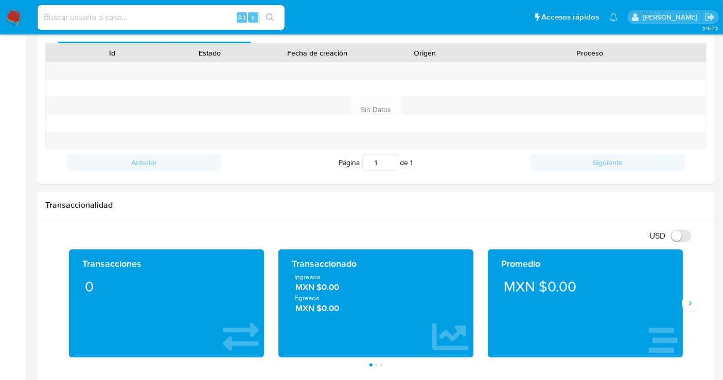
scroll to position [457, 0]
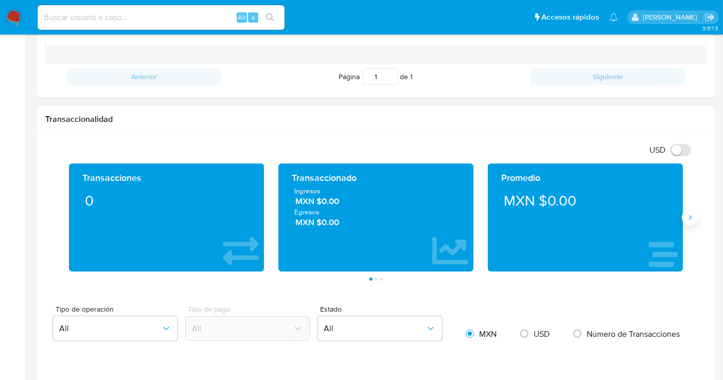
click at [685, 213] on icon "Siguiente" at bounding box center [689, 217] width 8 height 8
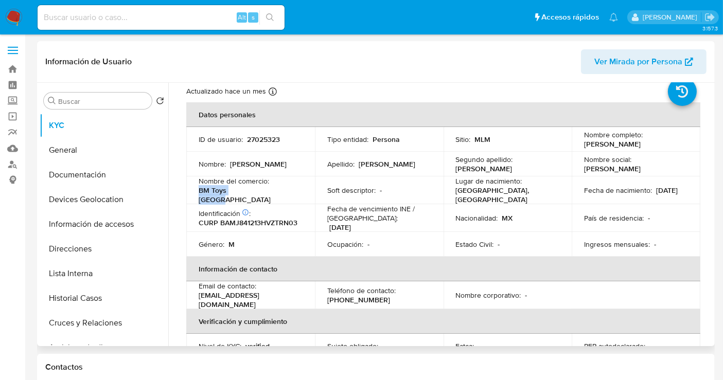
scroll to position [0, 0]
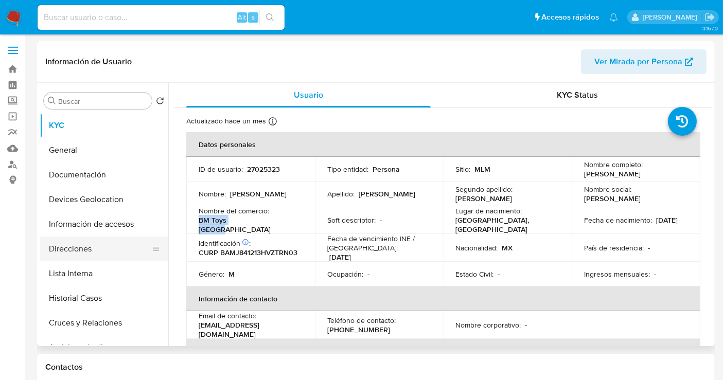
click at [88, 246] on button "Direcciones" at bounding box center [100, 249] width 120 height 25
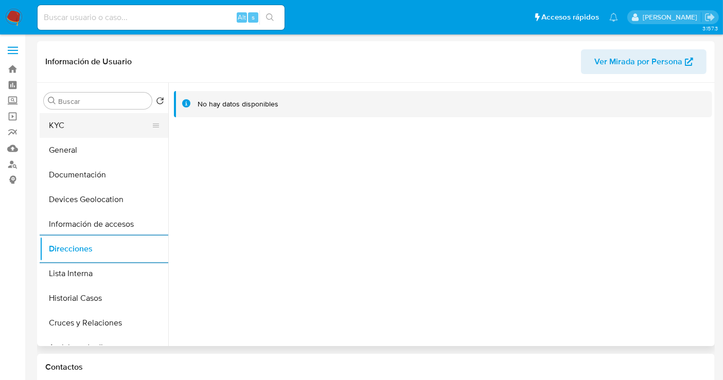
click at [67, 131] on button "KYC" at bounding box center [100, 125] width 120 height 25
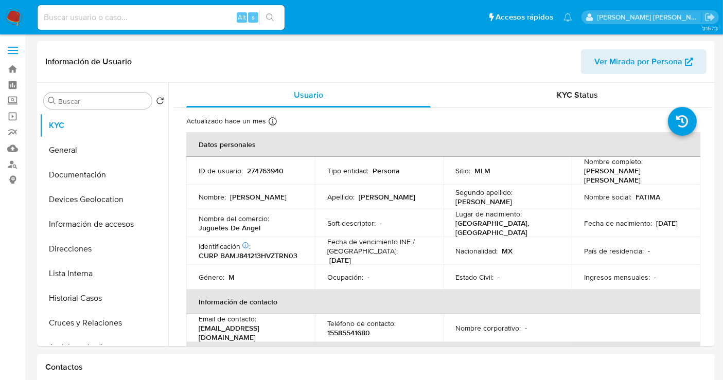
select select "10"
click at [74, 302] on button "Historial Casos" at bounding box center [100, 298] width 120 height 25
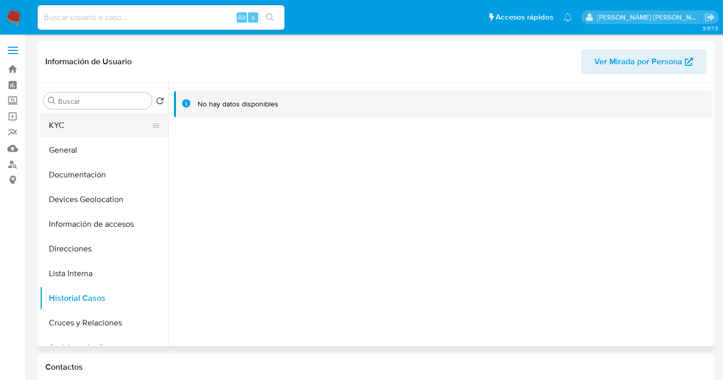
click at [79, 129] on button "KYC" at bounding box center [100, 125] width 120 height 25
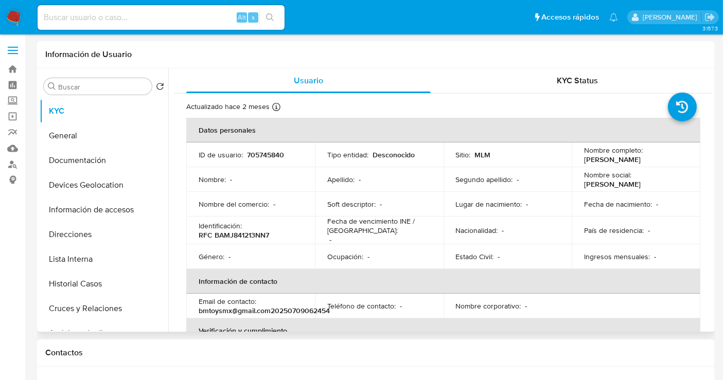
select select "10"
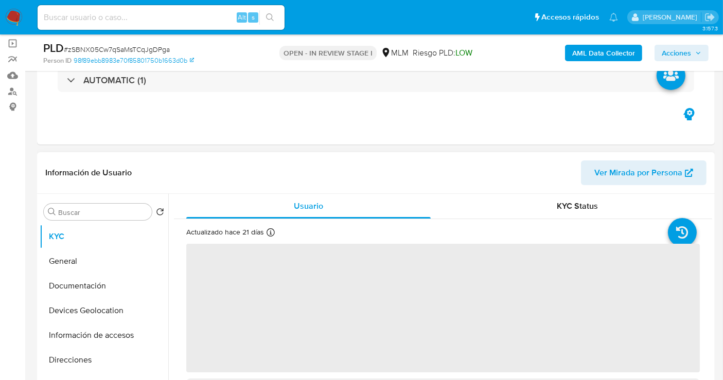
scroll to position [171, 0]
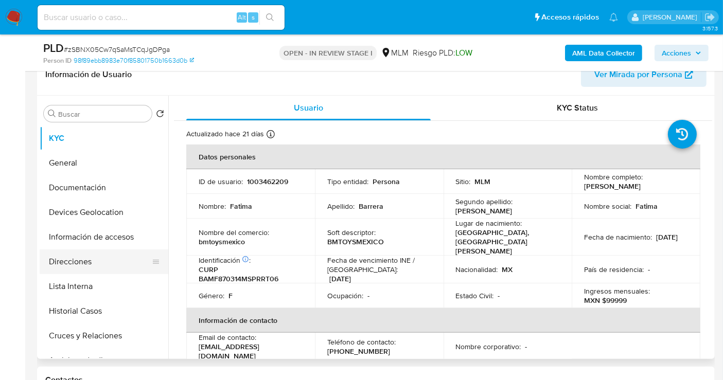
select select "10"
click at [83, 258] on button "Direcciones" at bounding box center [100, 261] width 120 height 25
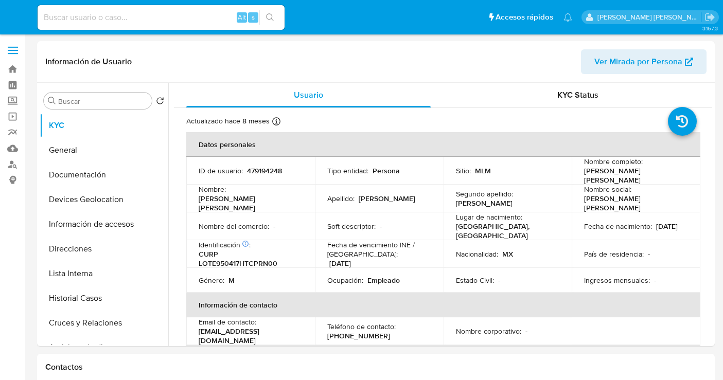
select select "10"
click at [208, 228] on td "Nombre del comercio : JECAPS" at bounding box center [250, 226] width 129 height 28
click at [211, 226] on p "JECAPS" at bounding box center [211, 230] width 26 height 9
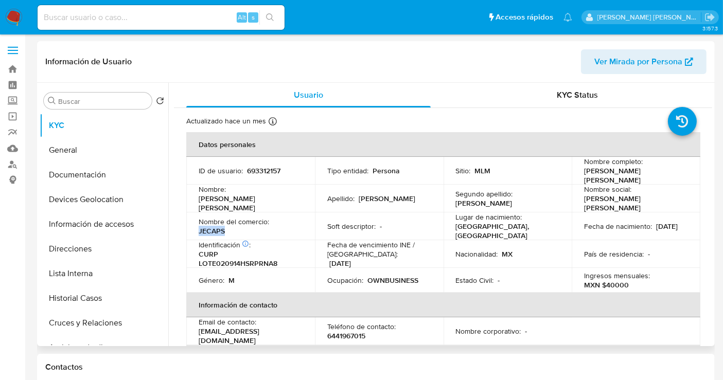
click at [211, 226] on p "JECAPS" at bounding box center [211, 230] width 26 height 9
copy p "JECAPS"
drag, startPoint x: 368, startPoint y: 324, endPoint x: 316, endPoint y: 327, distance: 52.0
click at [316, 327] on td "Teléfono de contacto : 6441967015" at bounding box center [379, 331] width 129 height 28
copy p "6441967015"
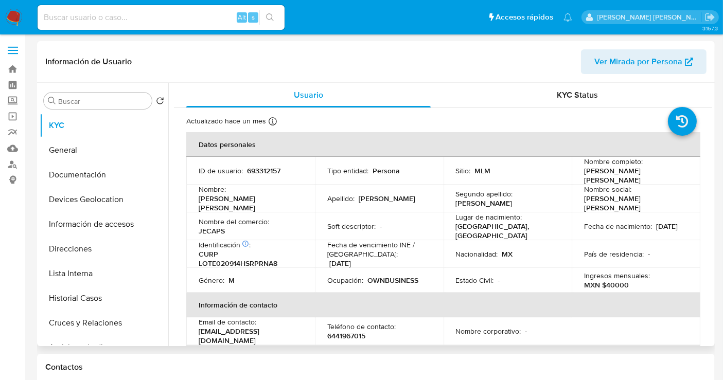
click at [204, 226] on p "JECAPS" at bounding box center [211, 230] width 26 height 9
copy p "JECAPS"
click at [267, 169] on p "693312157" at bounding box center [263, 170] width 33 height 9
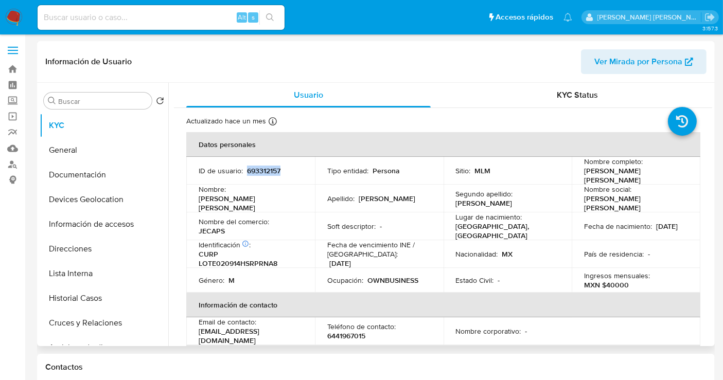
copy p "693312157"
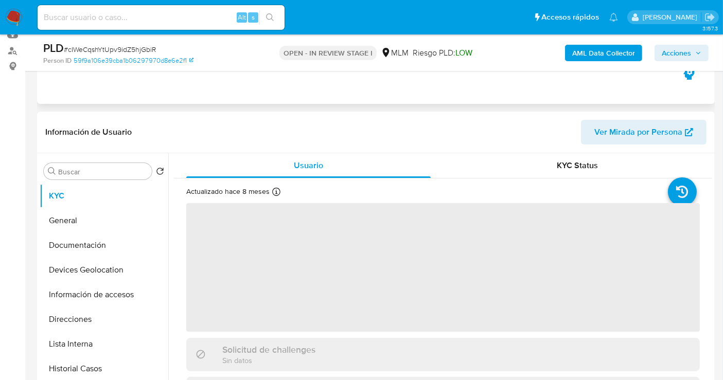
scroll to position [114, 0]
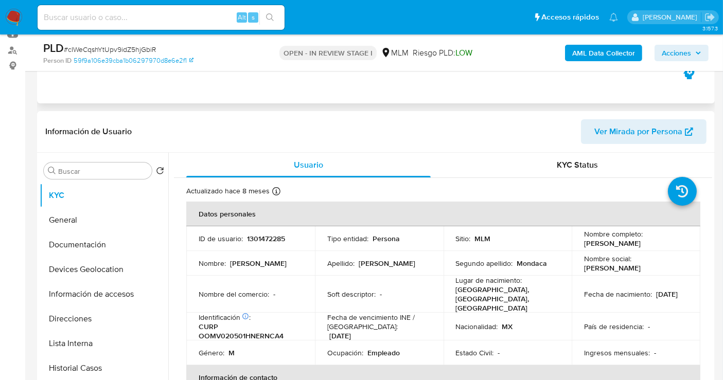
select select "10"
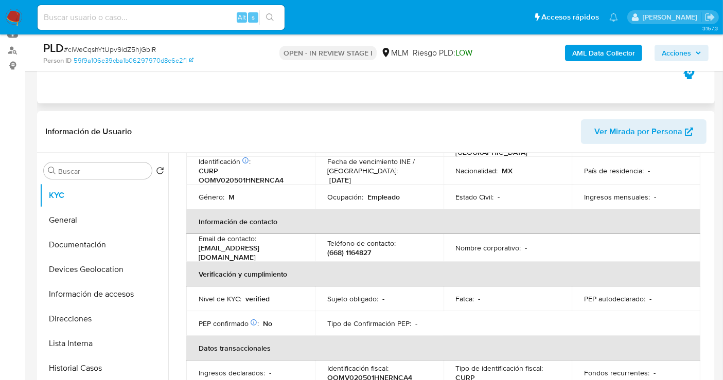
scroll to position [171, 0]
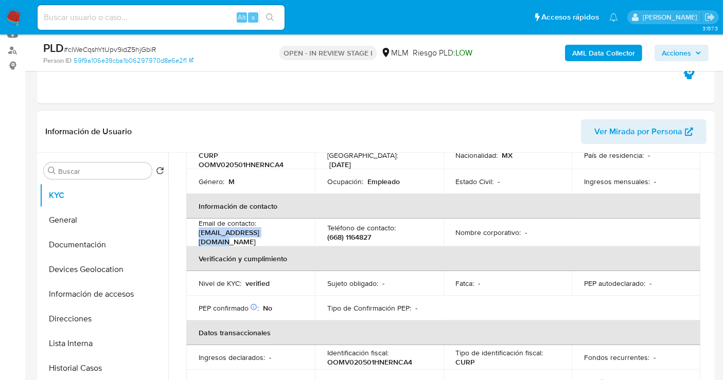
drag, startPoint x: 286, startPoint y: 225, endPoint x: 194, endPoint y: 227, distance: 92.1
click at [194, 227] on td "Email de contacto : [EMAIL_ADDRESS][DOMAIN_NAME]" at bounding box center [250, 233] width 129 height 28
copy p "[EMAIL_ADDRESS][DOMAIN_NAME]"
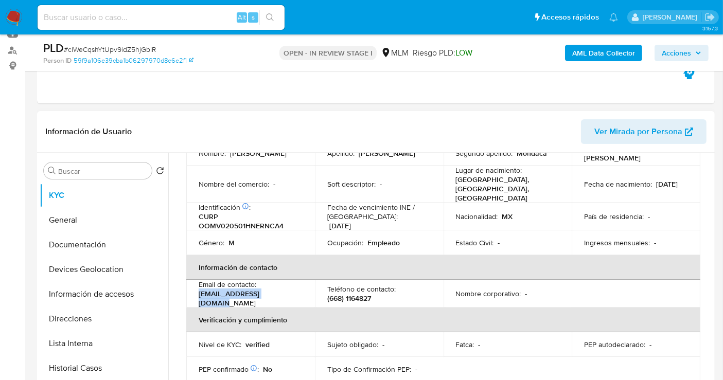
scroll to position [0, 0]
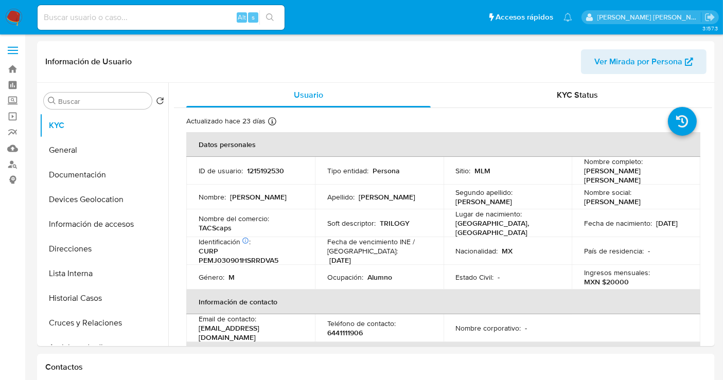
select select "10"
drag, startPoint x: 241, startPoint y: 224, endPoint x: 225, endPoint y: 225, distance: 16.0
click at [239, 224] on div "Nombre del comercio : TACScaps" at bounding box center [250, 223] width 104 height 19
click at [220, 225] on p "TACScaps" at bounding box center [214, 227] width 33 height 9
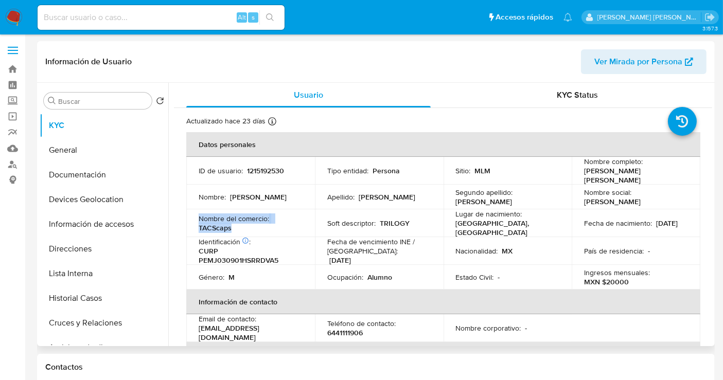
click at [220, 225] on p "TACScaps" at bounding box center [214, 227] width 33 height 9
click at [214, 224] on p "TACScaps" at bounding box center [214, 227] width 33 height 9
click at [257, 166] on p "1215192530" at bounding box center [265, 170] width 37 height 9
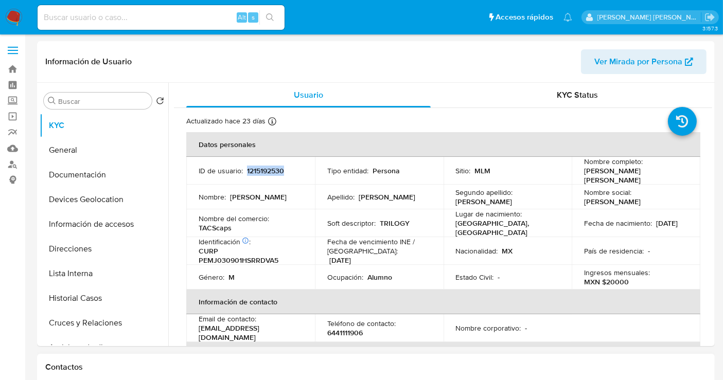
copy p "1215192530"
click at [221, 223] on p "TACScaps" at bounding box center [214, 227] width 33 height 9
drag, startPoint x: 233, startPoint y: 222, endPoint x: 211, endPoint y: 234, distance: 25.3
click at [197, 221] on td "Nombre del comercio : TACScaps" at bounding box center [250, 223] width 129 height 28
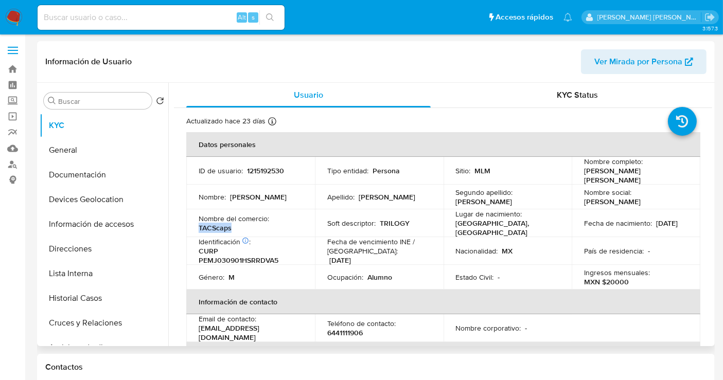
copy p "TACScaps"
click at [84, 297] on button "Historial Casos" at bounding box center [100, 298] width 120 height 25
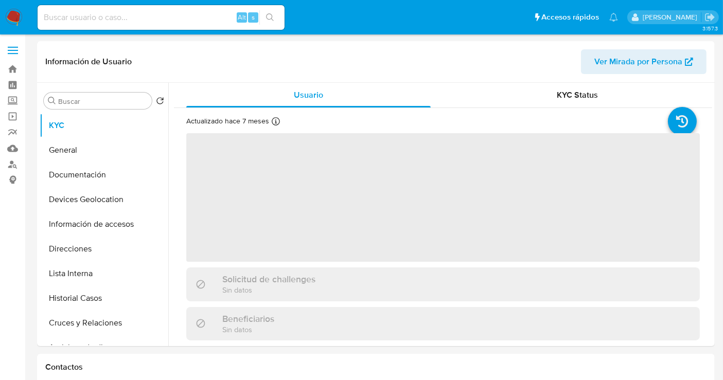
select select "10"
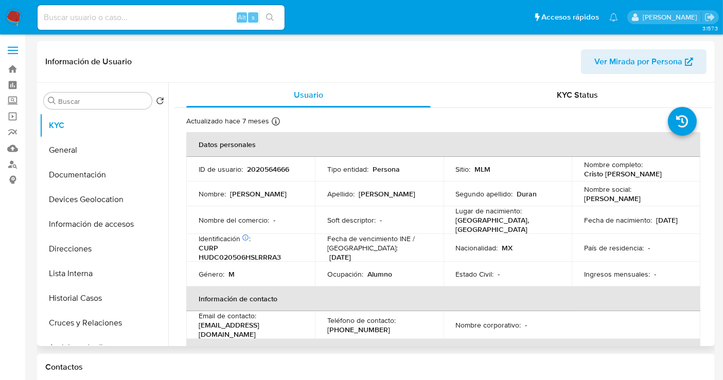
click at [267, 168] on p "2020564666" at bounding box center [268, 169] width 42 height 9
copy p "2020564666"
click at [66, 250] on button "Direcciones" at bounding box center [100, 249] width 120 height 25
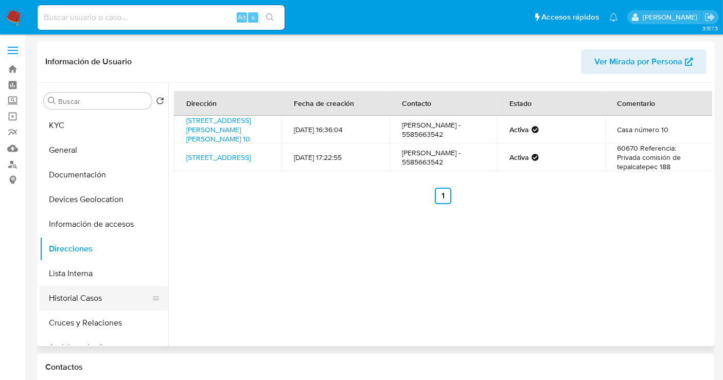
click at [79, 302] on button "Historial Casos" at bounding box center [100, 298] width 120 height 25
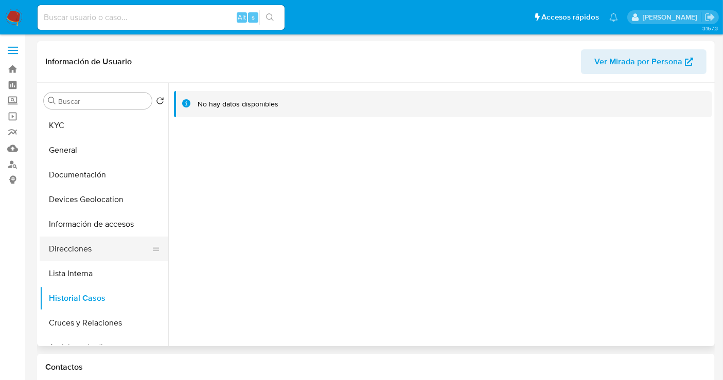
click at [79, 240] on button "Direcciones" at bounding box center [100, 249] width 120 height 25
